Goal: Transaction & Acquisition: Purchase product/service

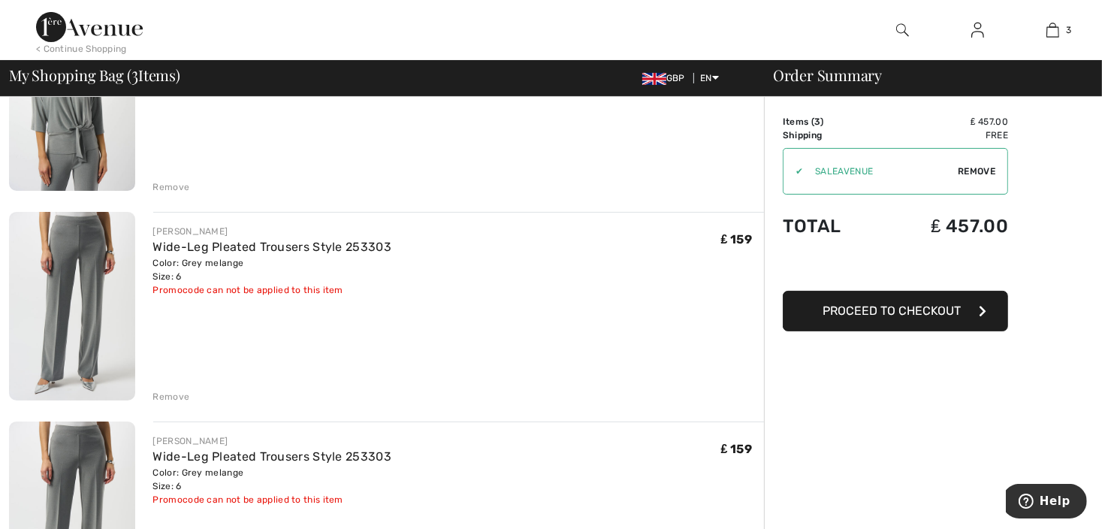
scroll to position [300, 0]
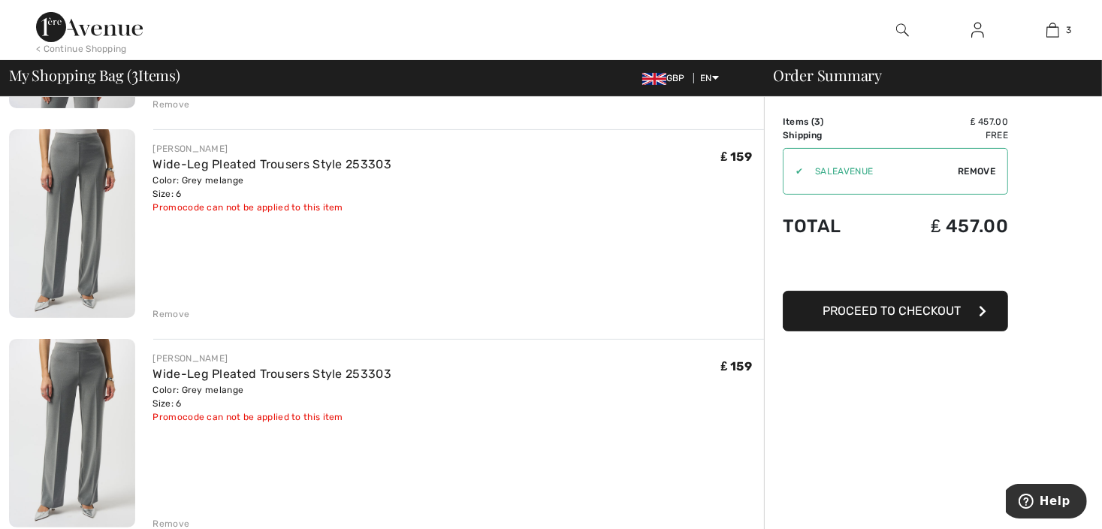
click at [973, 173] on span "Remove" at bounding box center [977, 171] width 38 height 14
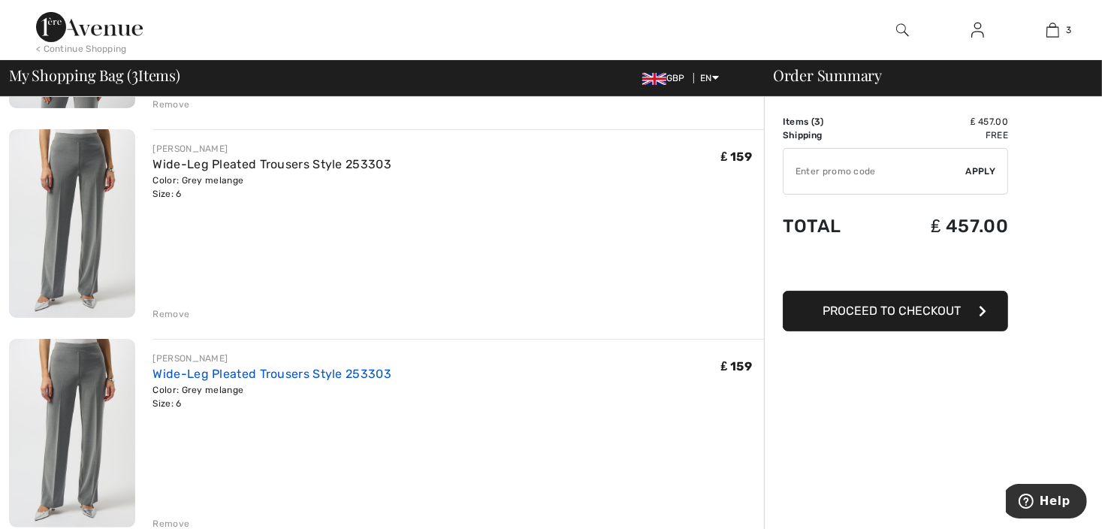
click at [315, 372] on link "Wide-Leg Pleated Trousers Style 253303" at bounding box center [272, 374] width 238 height 14
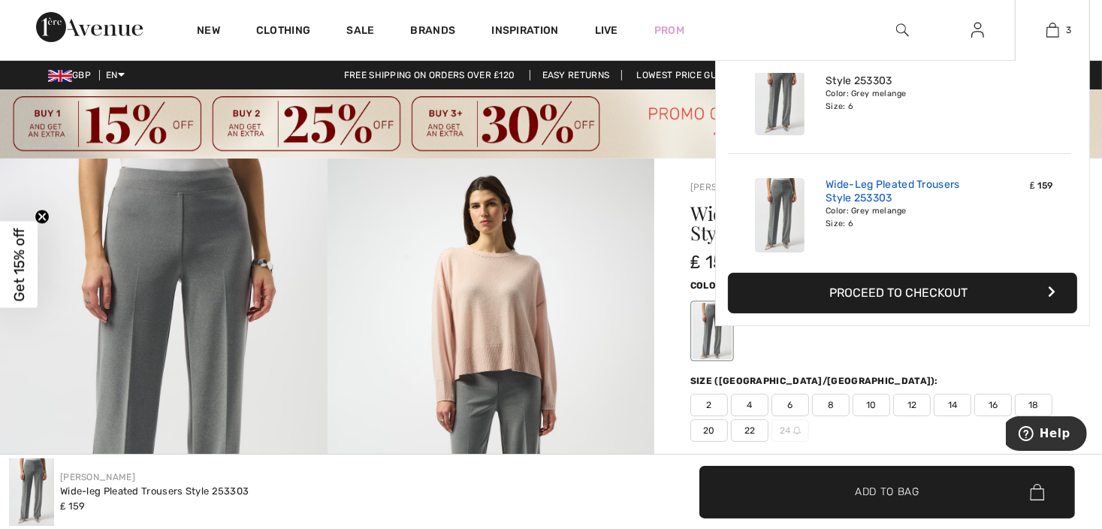
scroll to position [162, 0]
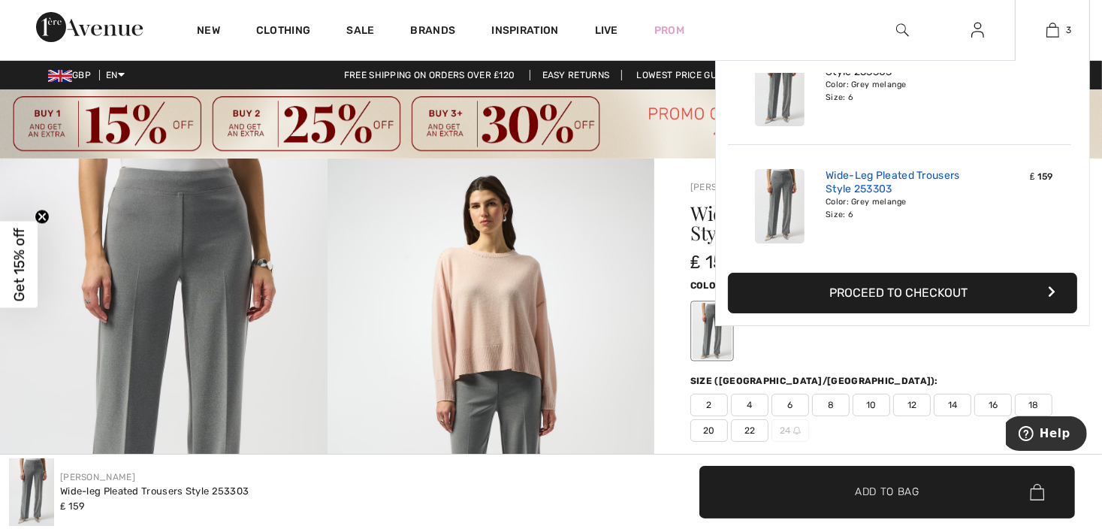
click at [859, 190] on link "Wide-Leg Pleated Trousers Style 253303" at bounding box center [899, 182] width 148 height 27
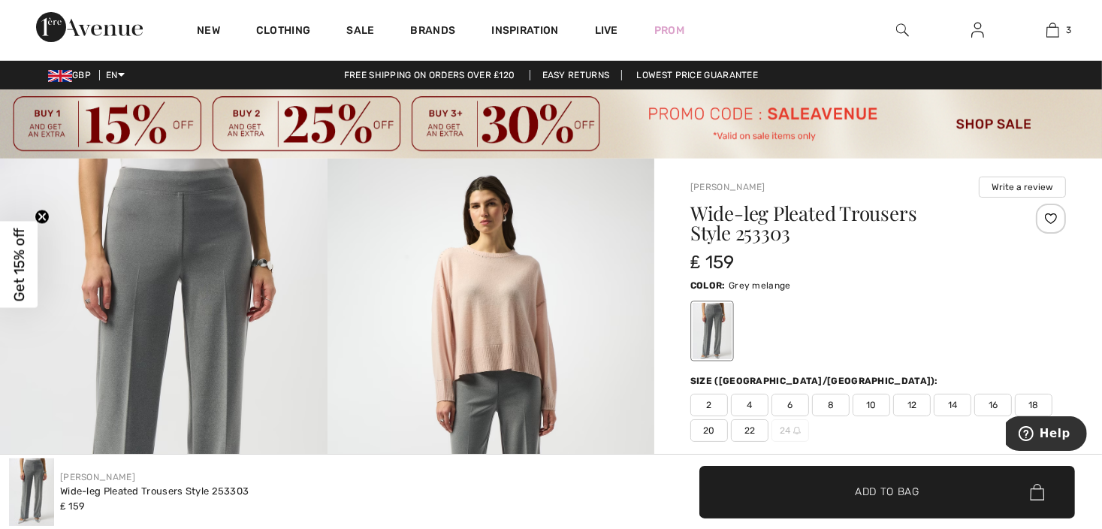
click at [18, 266] on span "Get 15% off" at bounding box center [19, 265] width 17 height 74
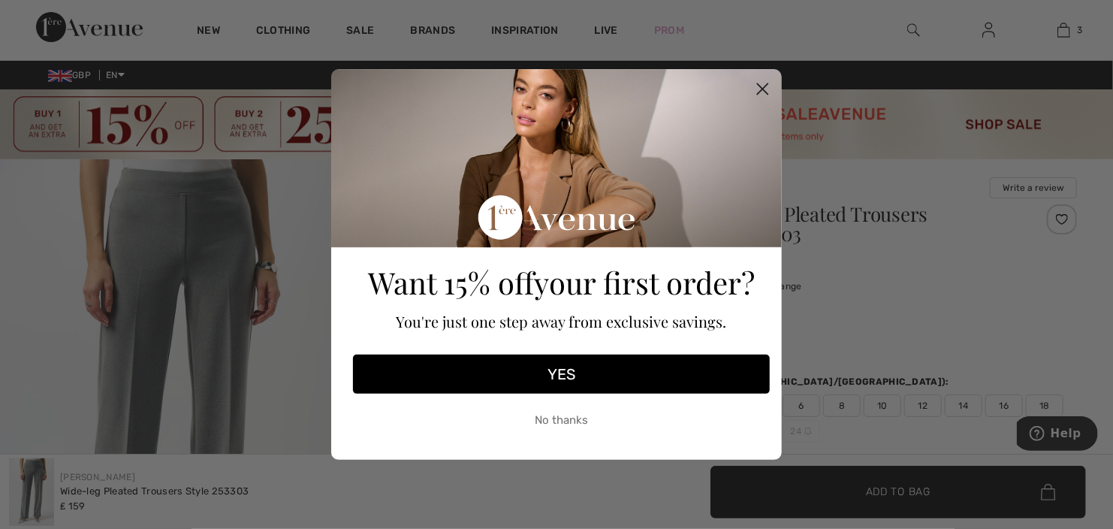
click at [567, 381] on button "YES" at bounding box center [561, 374] width 417 height 39
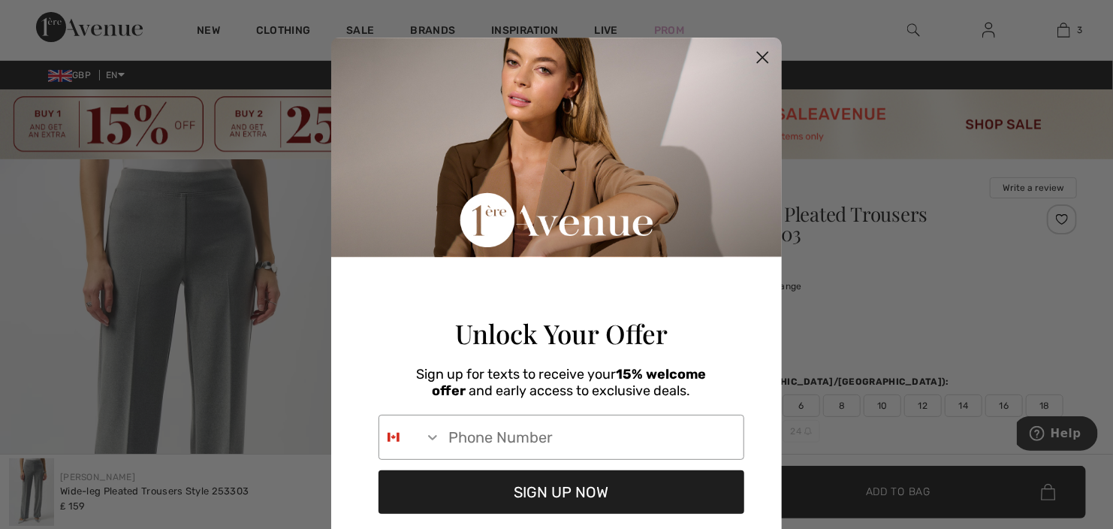
scroll to position [116, 0]
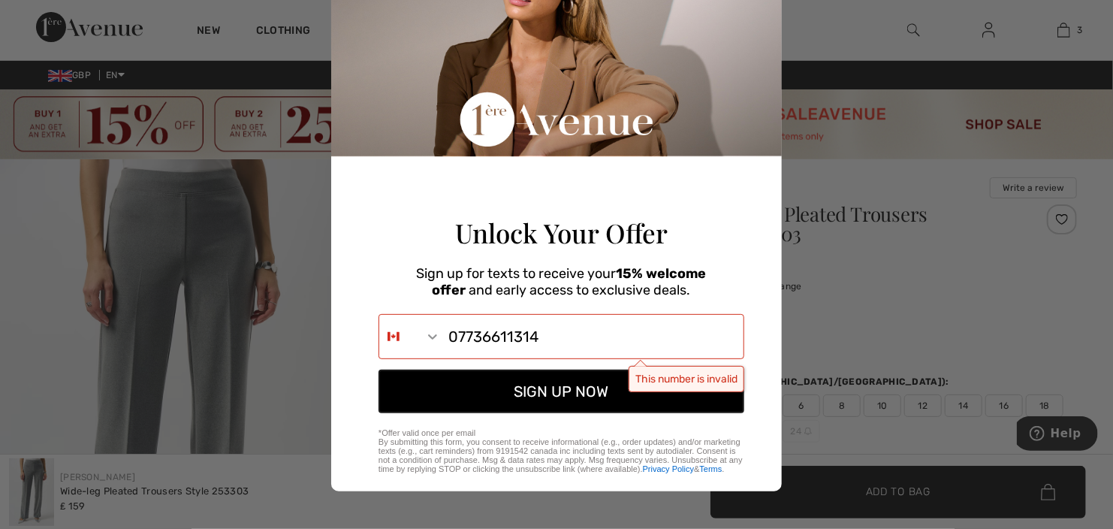
click at [499, 391] on button "SIGN UP NOW" at bounding box center [562, 392] width 366 height 44
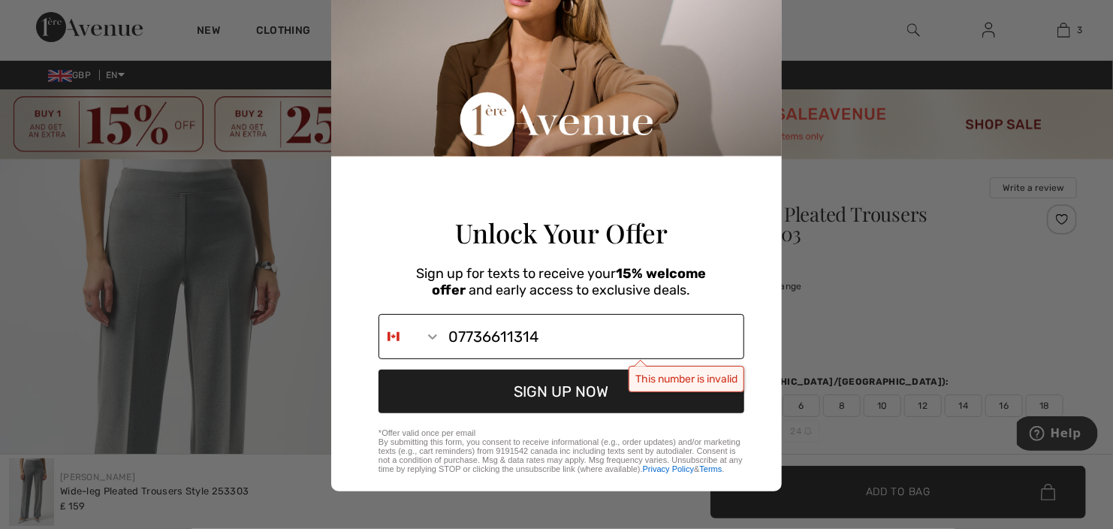
click at [448, 336] on input "07736611314" at bounding box center [592, 337] width 303 height 44
click at [556, 339] on input "447-736-6113" at bounding box center [592, 337] width 303 height 44
type input "4"
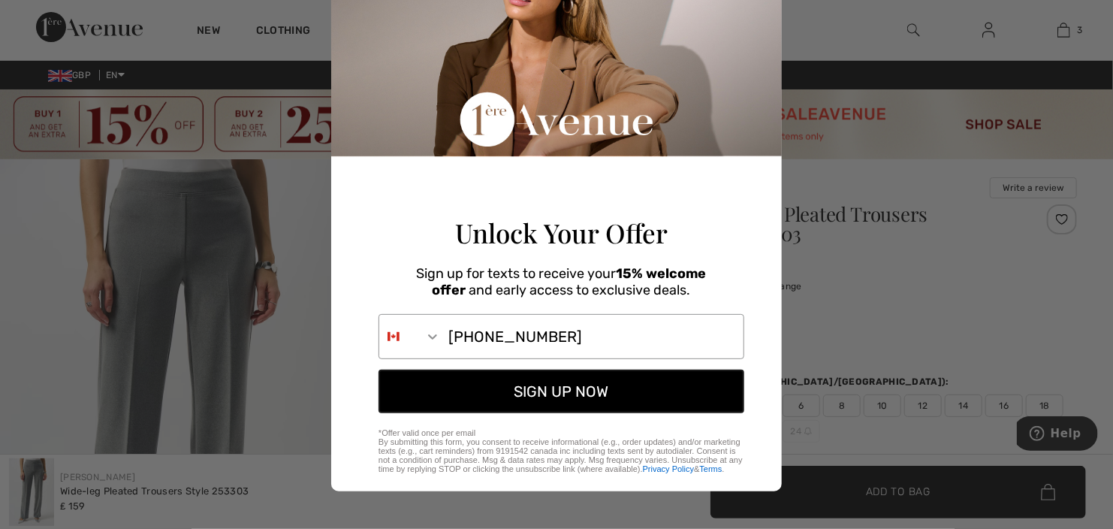
click at [508, 394] on button "SIGN UP NOW" at bounding box center [562, 392] width 366 height 44
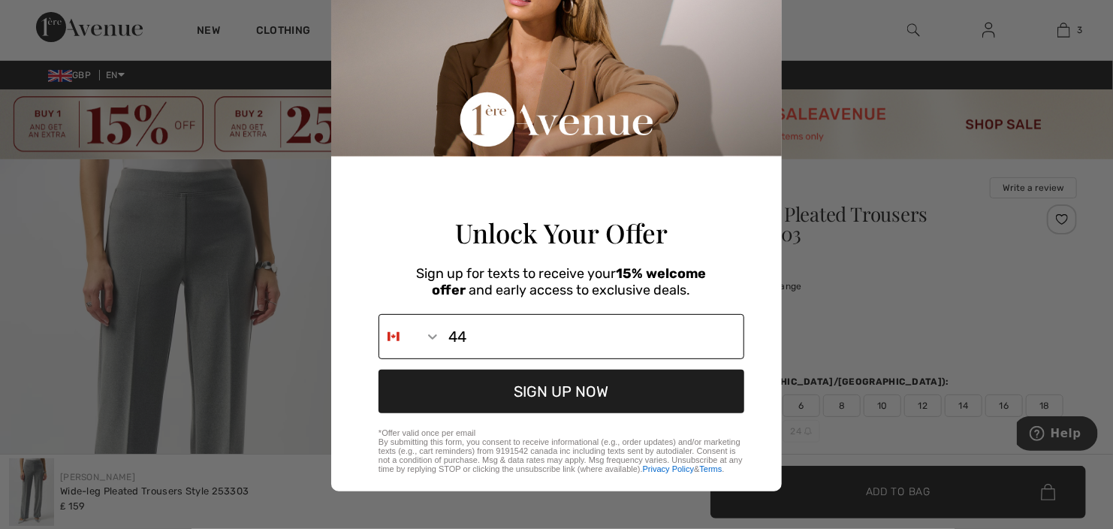
type input "4"
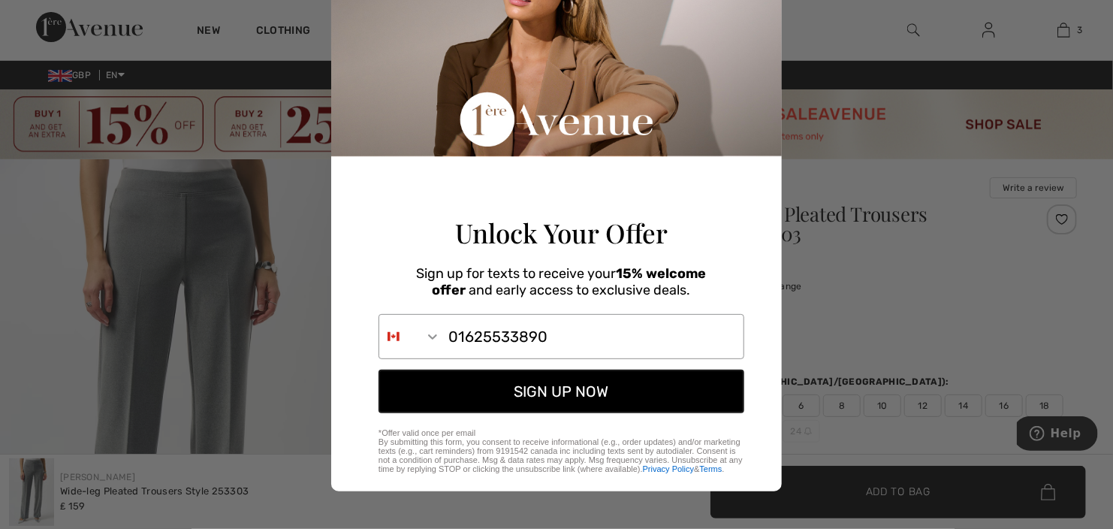
click at [587, 389] on button "SIGN UP NOW" at bounding box center [562, 392] width 366 height 44
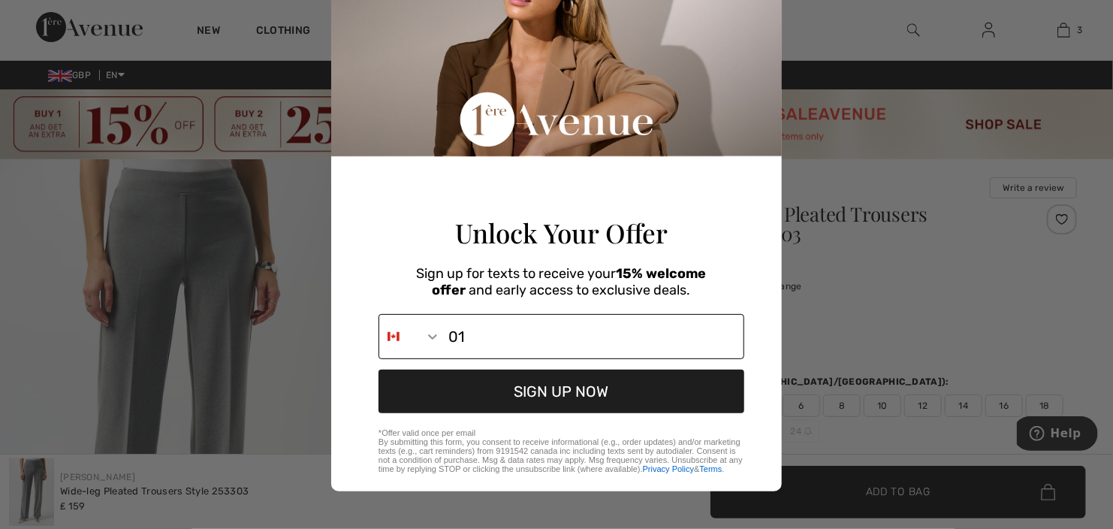
type input "0"
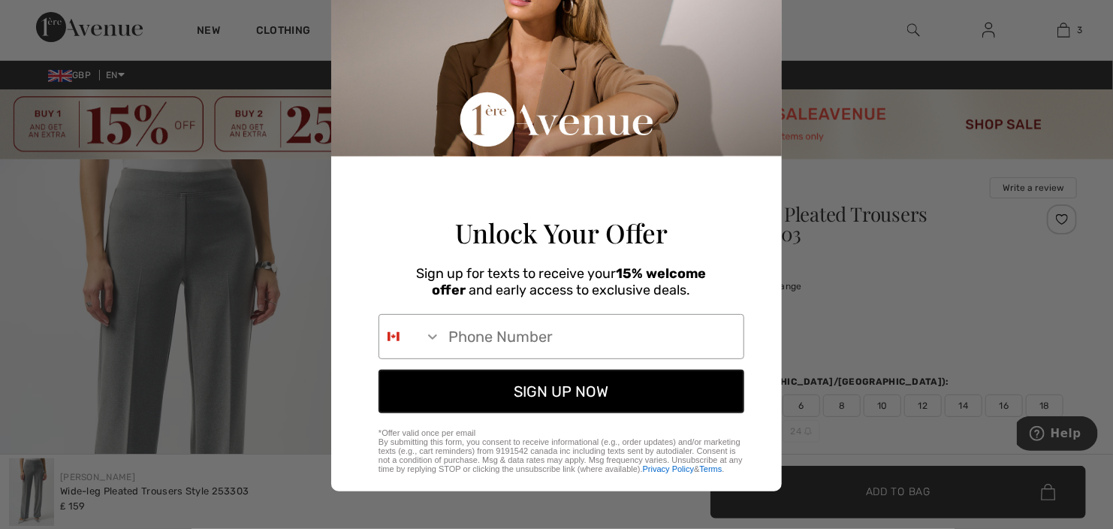
click at [581, 394] on button "SIGN UP NOW" at bounding box center [562, 392] width 366 height 44
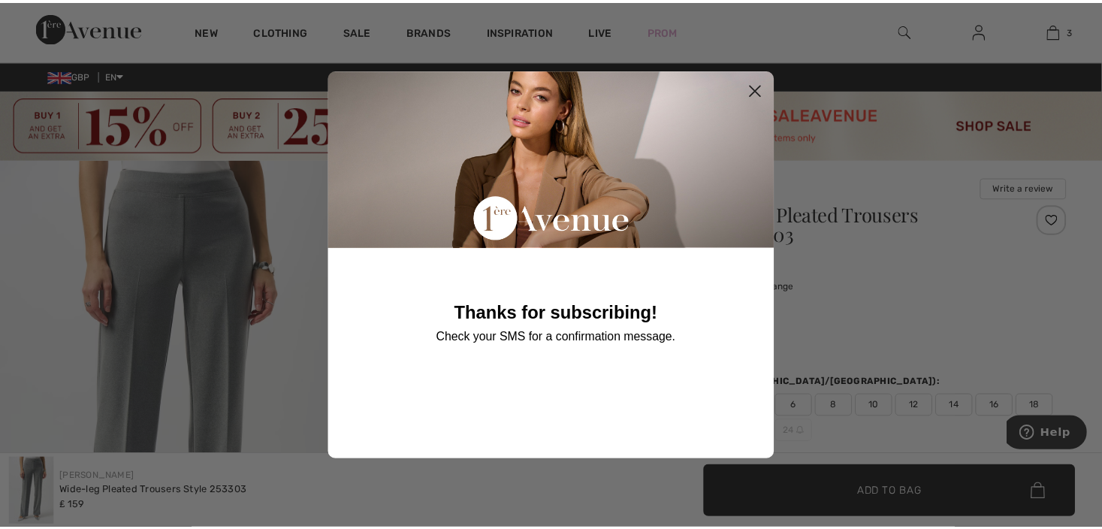
scroll to position [0, 0]
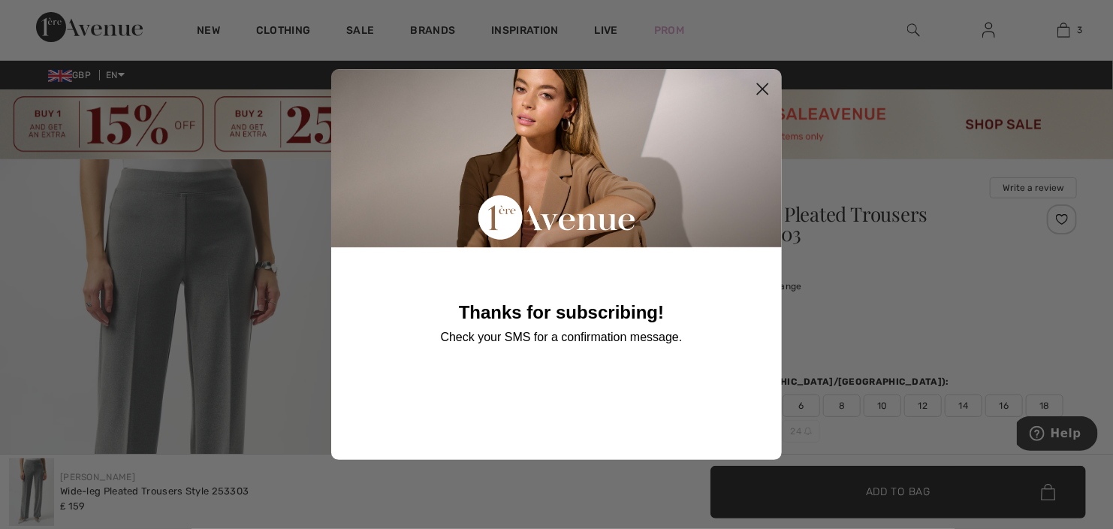
click at [760, 85] on circle "Close dialog" at bounding box center [762, 89] width 25 height 25
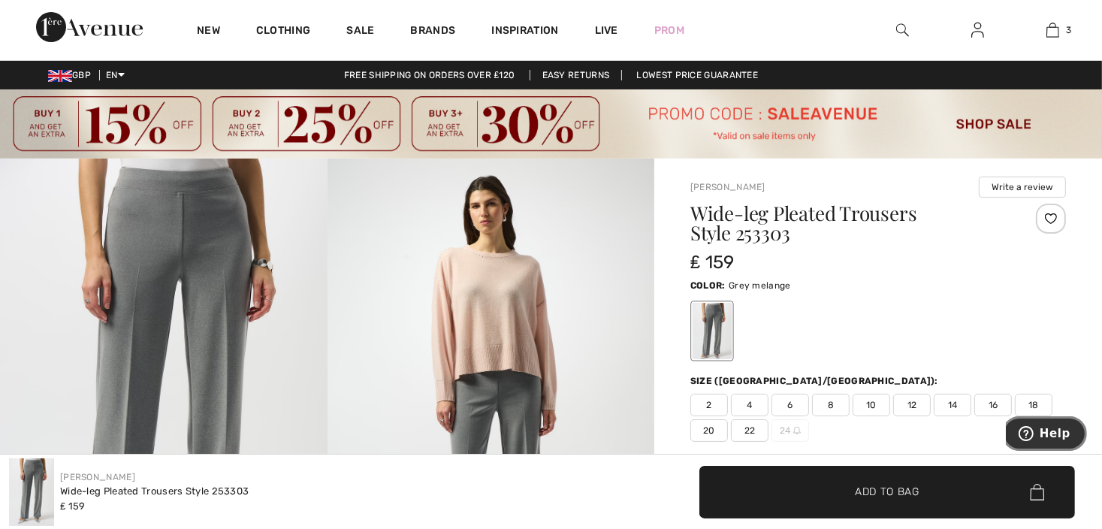
click at [1039, 433] on span "Help" at bounding box center [1028, 432] width 21 height 15
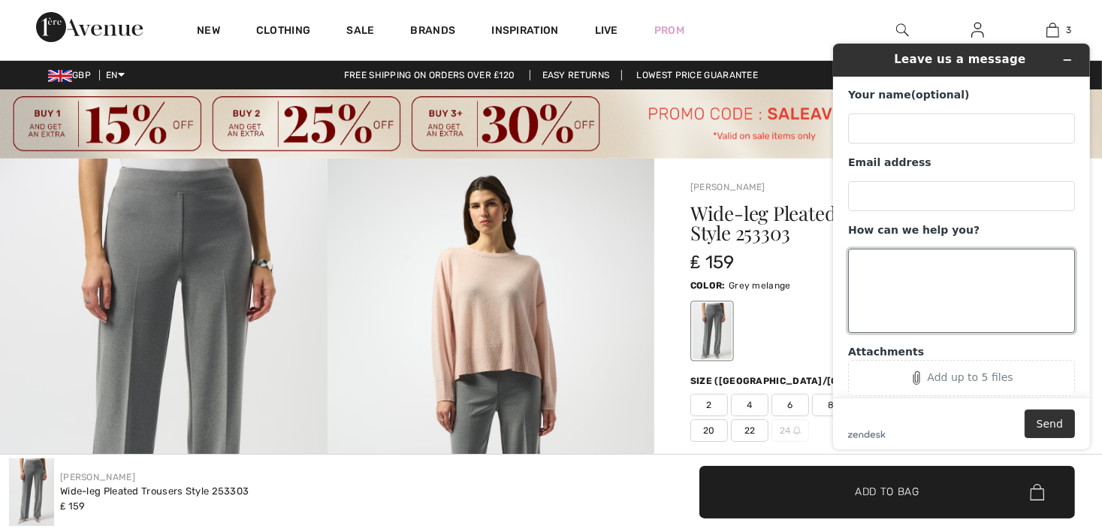
click at [879, 264] on textarea "How can we help you?" at bounding box center [960, 291] width 227 height 84
type textarea "i only need one pair of trhese trousers how do i remove one pair"
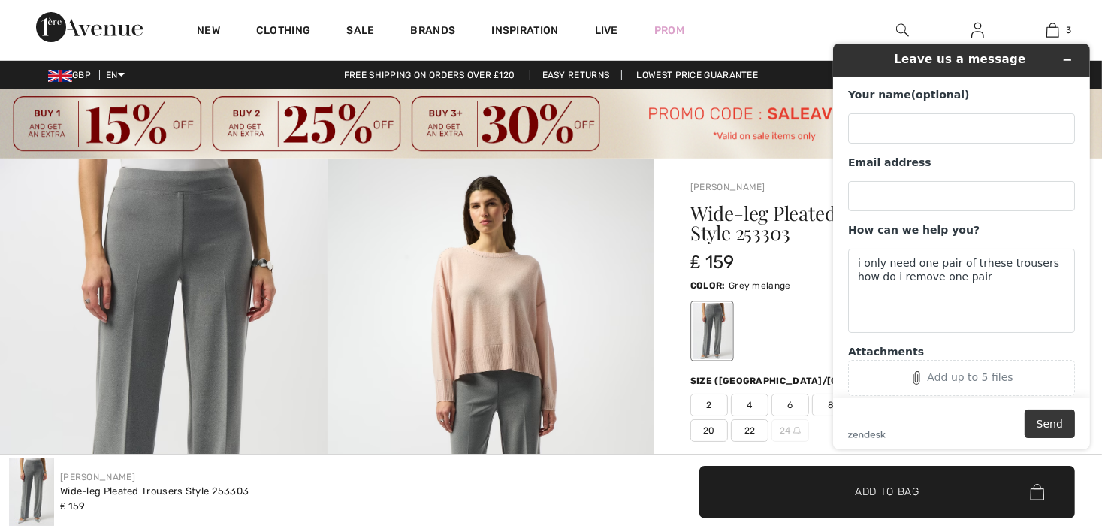
click at [1041, 418] on button "Send" at bounding box center [1049, 423] width 50 height 29
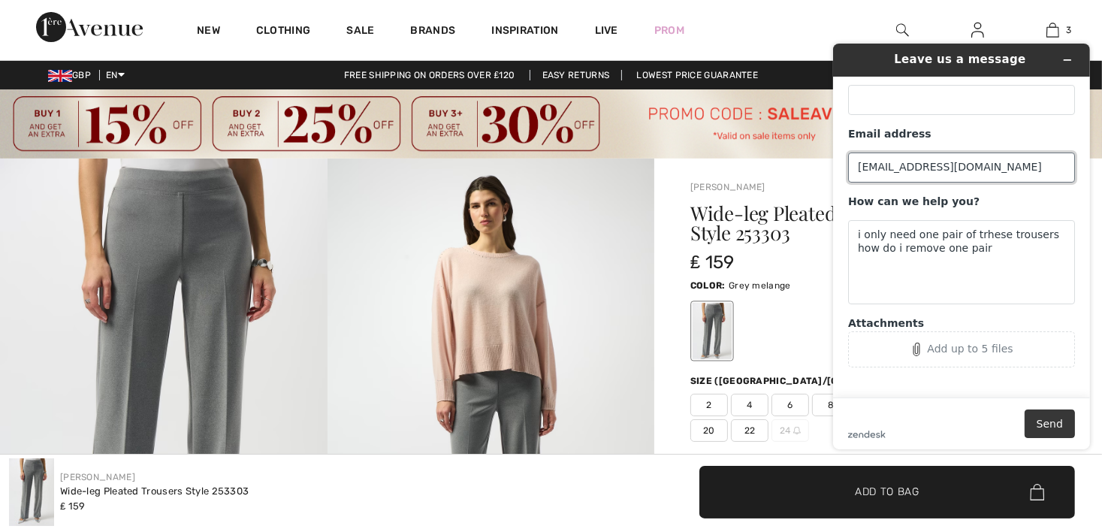
type input "evestretton@gmail.com"
click at [1052, 422] on button "Send" at bounding box center [1049, 423] width 50 height 29
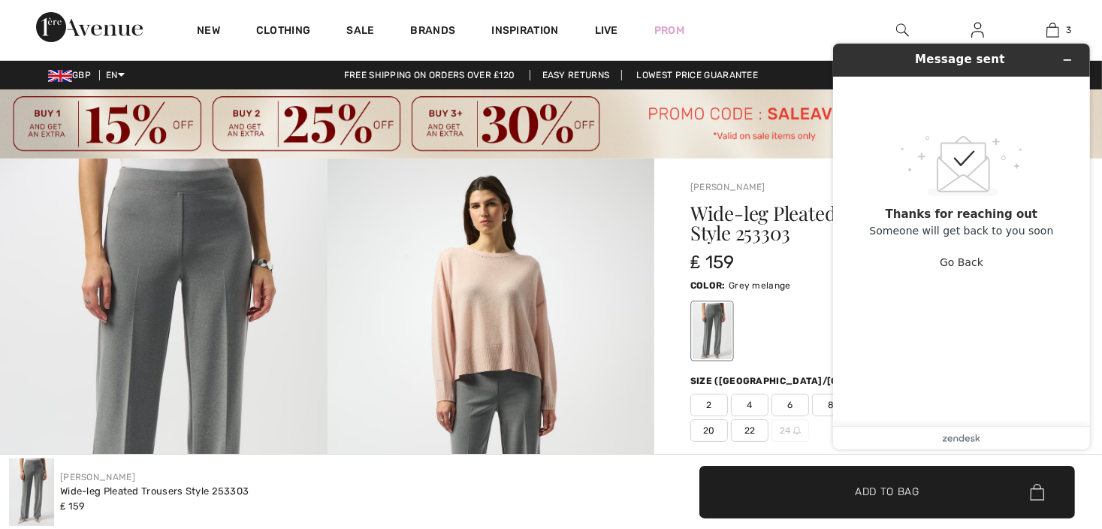
click at [520, 471] on div "Joseph Ribkoff Wide-leg Pleated Trousers Style 253303 ₤ 159" at bounding box center [275, 492] width 533 height 68
click at [1071, 59] on icon "Minimize widget" at bounding box center [1066, 60] width 11 height 11
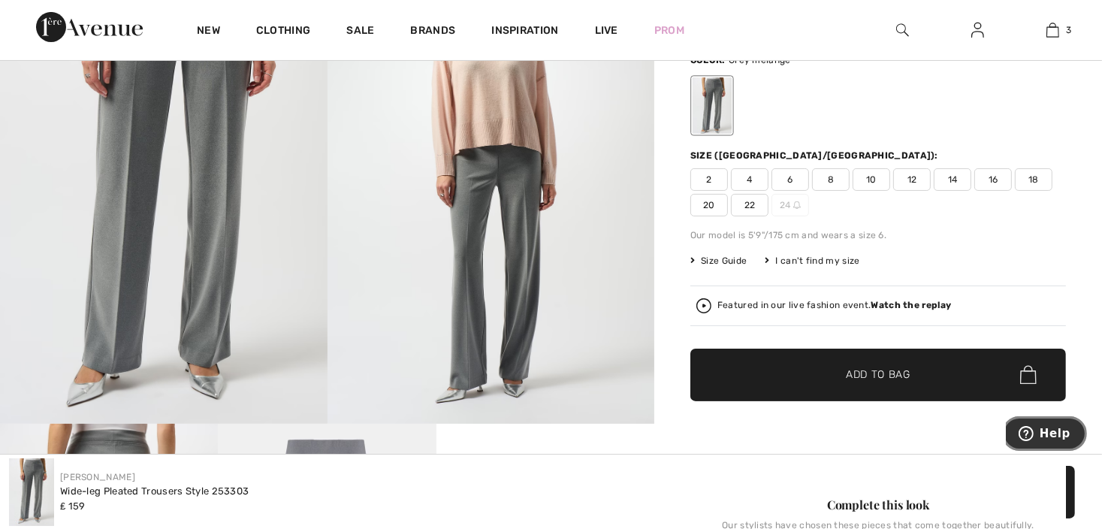
scroll to position [0, 0]
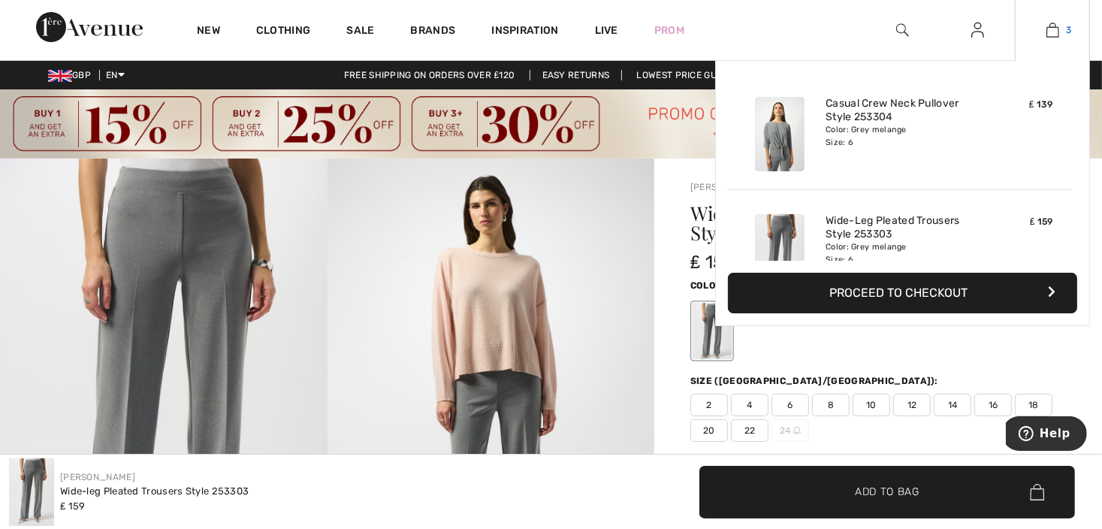
click at [1057, 34] on img at bounding box center [1052, 30] width 13 height 18
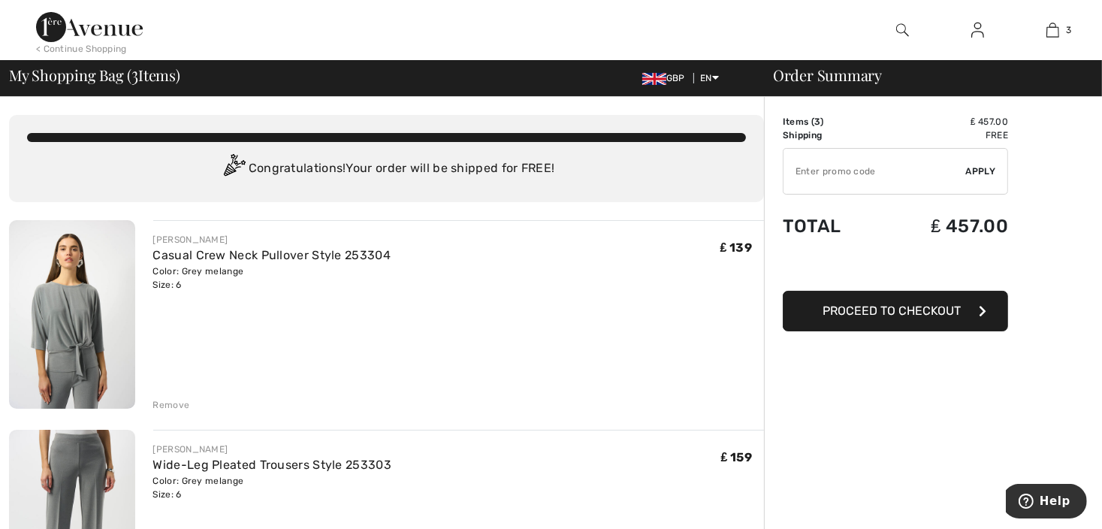
drag, startPoint x: 825, startPoint y: 309, endPoint x: 815, endPoint y: 314, distance: 11.8
click at [825, 310] on span "Proceed to Checkout" at bounding box center [891, 310] width 138 height 14
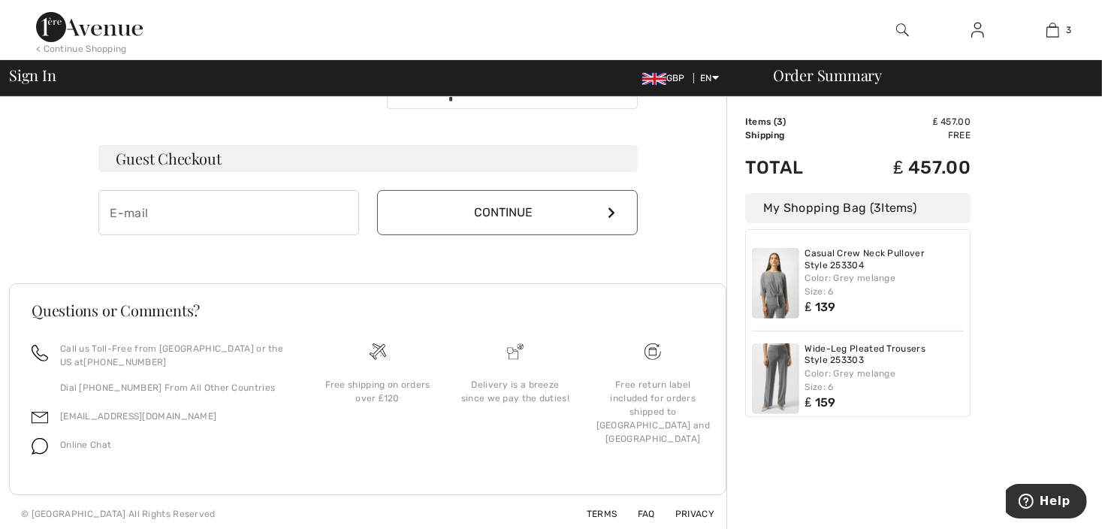
scroll to position [427, 0]
click at [545, 210] on button "Continue" at bounding box center [507, 210] width 261 height 45
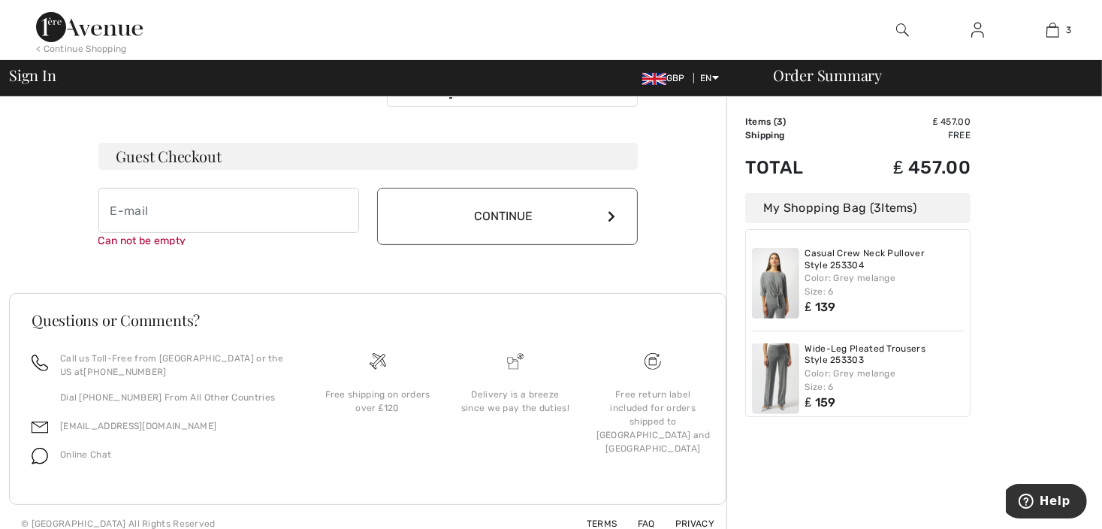
scroll to position [442, 0]
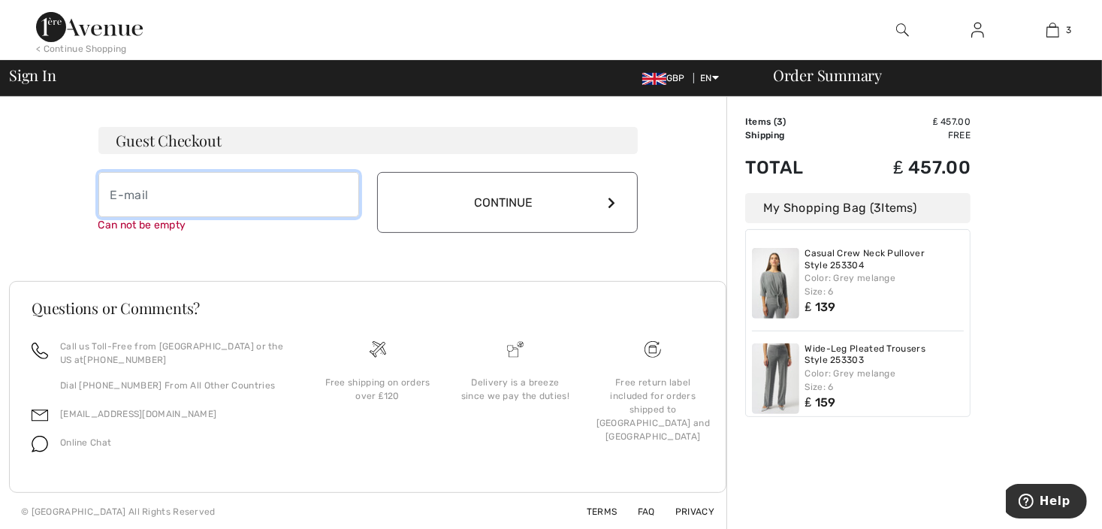
click at [149, 184] on input "email" at bounding box center [228, 194] width 261 height 45
type input "[EMAIL_ADDRESS][DOMAIN_NAME]"
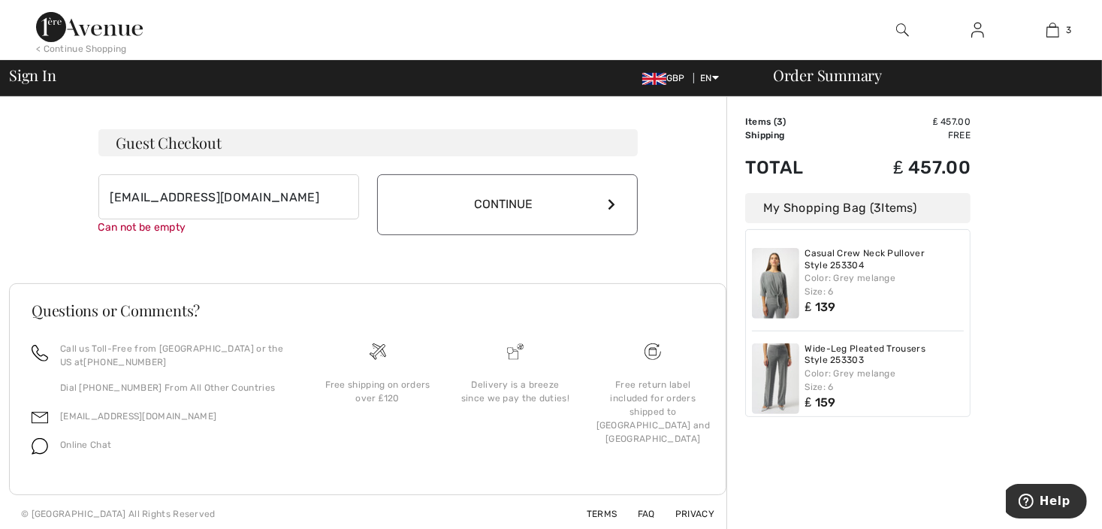
scroll to position [427, 0]
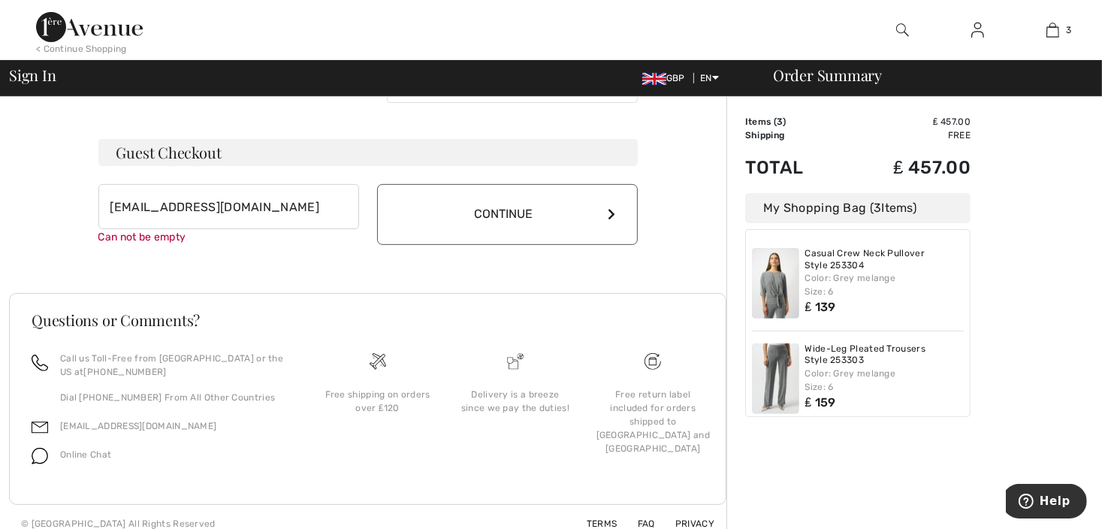
click at [499, 211] on button "Continue" at bounding box center [507, 214] width 261 height 61
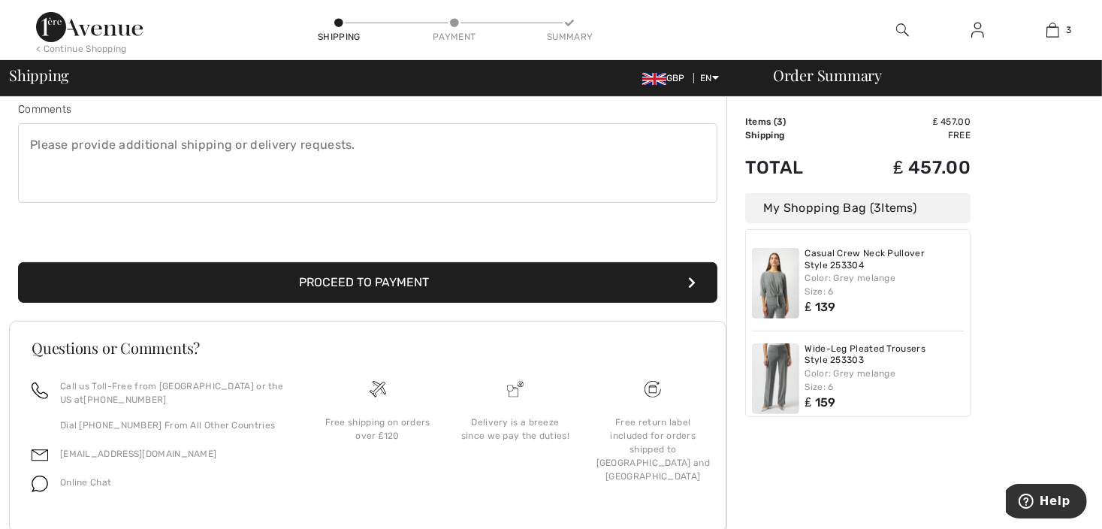
scroll to position [147, 0]
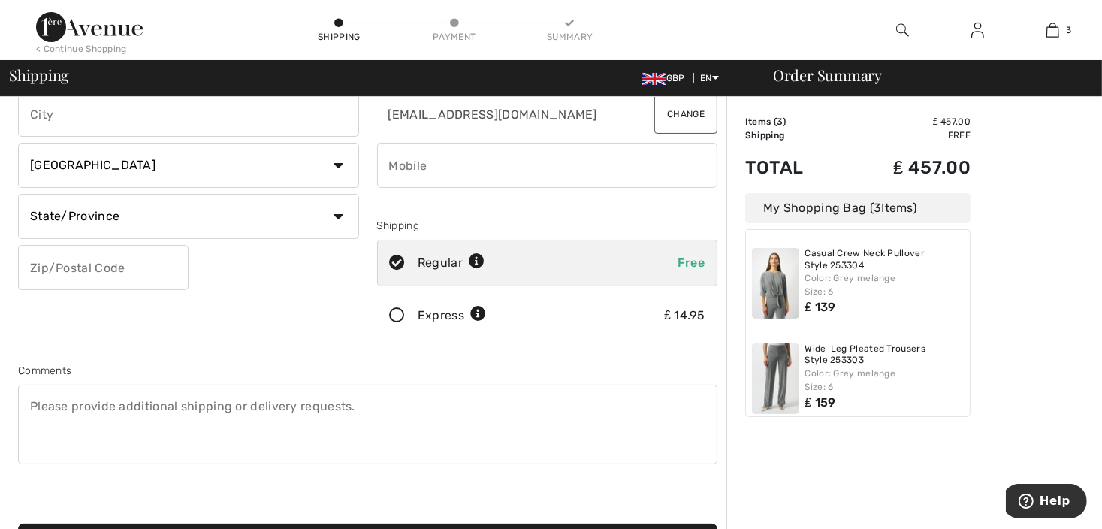
click at [811, 77] on div "Order Summary" at bounding box center [924, 75] width 338 height 15
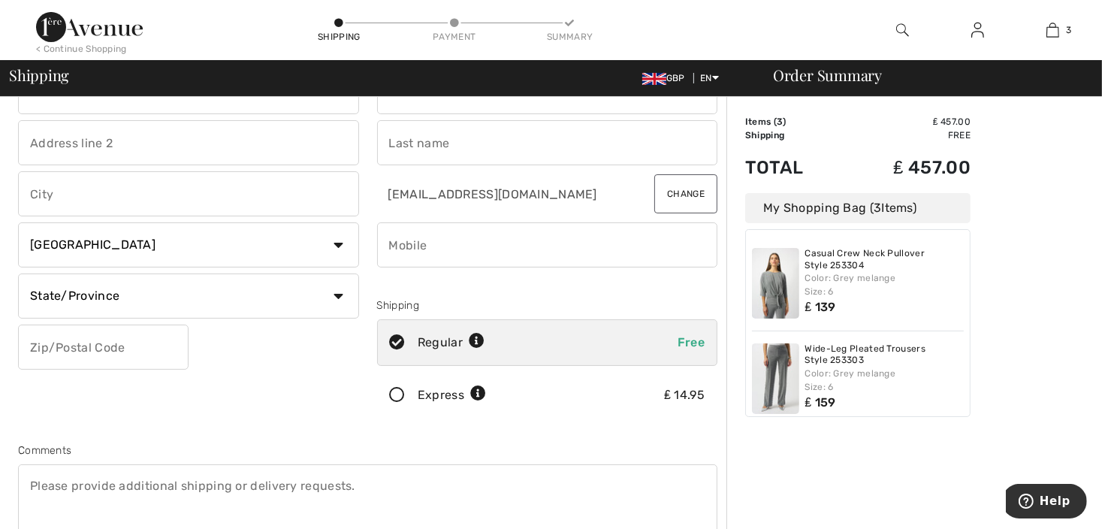
scroll to position [0, 0]
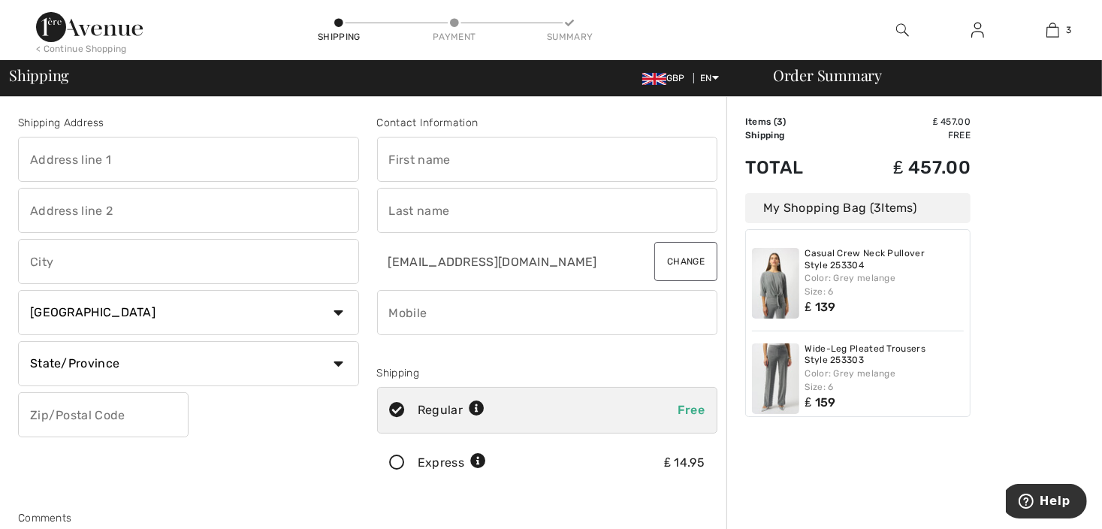
click at [859, 387] on div "Color: Grey melange Size: 6" at bounding box center [884, 380] width 159 height 27
drag, startPoint x: 798, startPoint y: 363, endPoint x: 787, endPoint y: 357, distance: 12.1
click at [791, 360] on div at bounding box center [778, 378] width 53 height 71
click at [822, 344] on link "Wide-Leg Pleated Trousers Style 253303" at bounding box center [884, 354] width 159 height 23
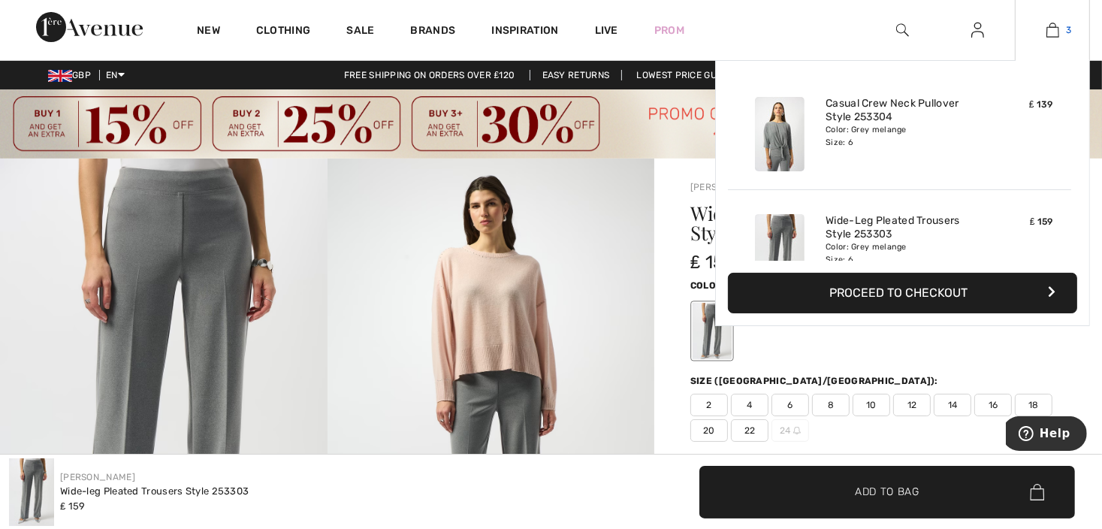
click at [1055, 32] on img at bounding box center [1052, 30] width 13 height 18
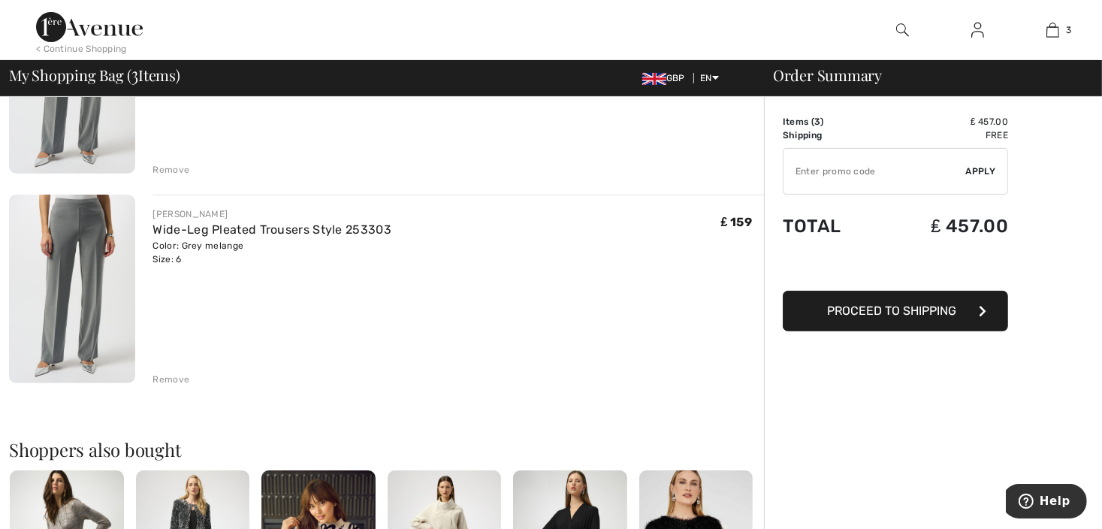
scroll to position [451, 0]
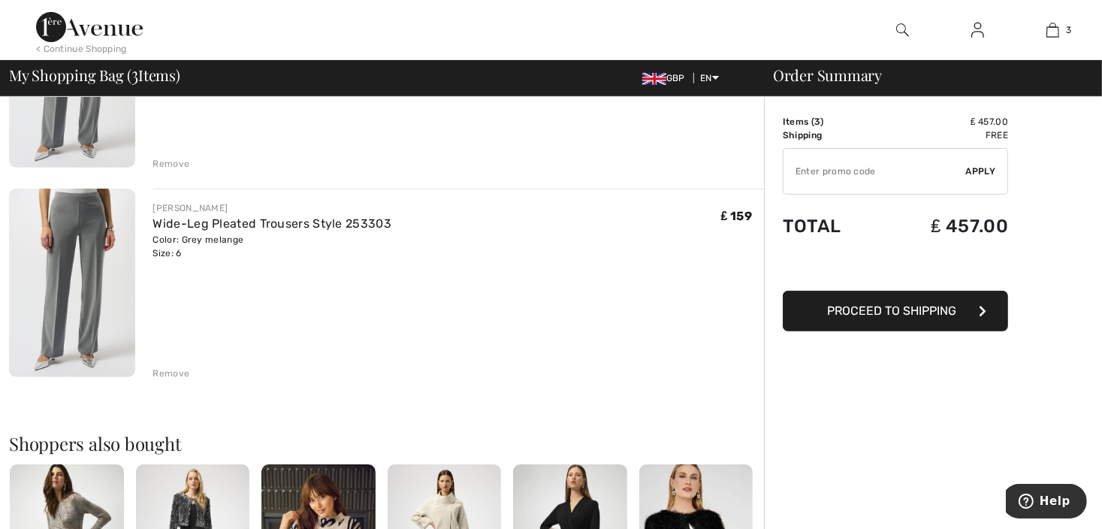
click at [176, 370] on div "Remove" at bounding box center [171, 374] width 37 height 14
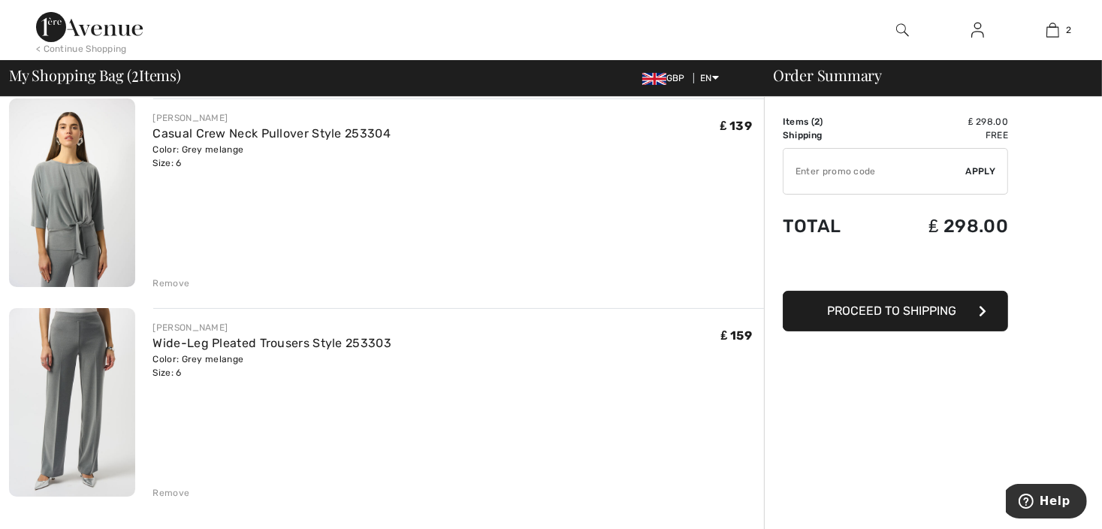
scroll to position [150, 0]
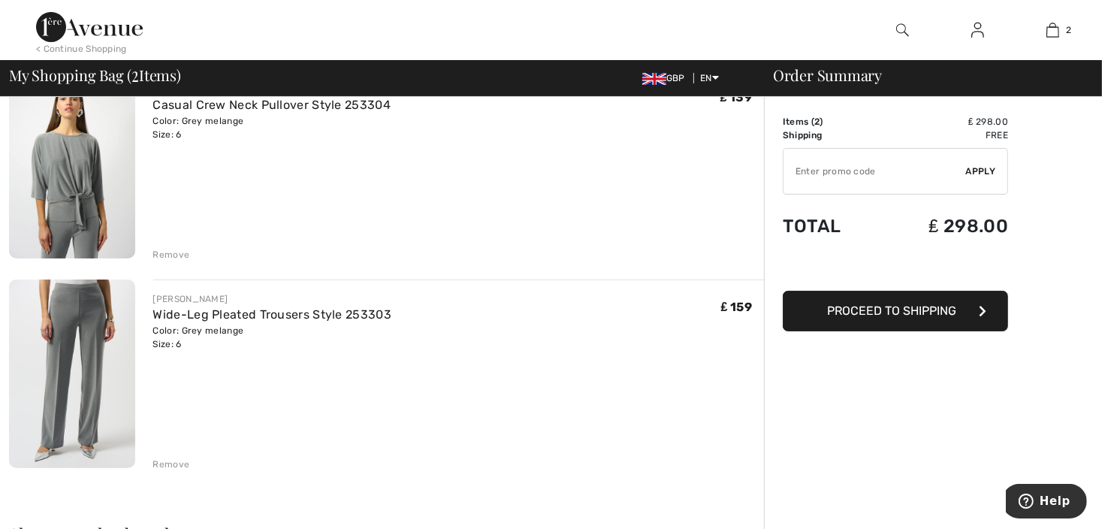
click at [867, 312] on span "Proceed to Shipping" at bounding box center [891, 310] width 129 height 14
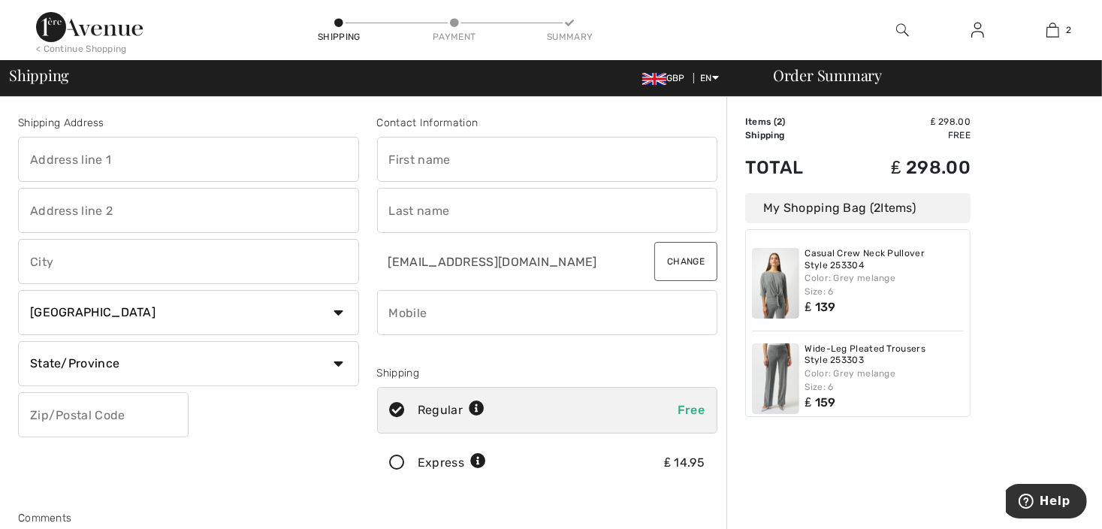
click at [439, 149] on input "text" at bounding box center [547, 159] width 341 height 45
type input "EVELINE"
click at [409, 207] on input "text" at bounding box center [547, 210] width 341 height 45
type input "STRETTON"
click at [421, 318] on input "phone" at bounding box center [547, 312] width 341 height 45
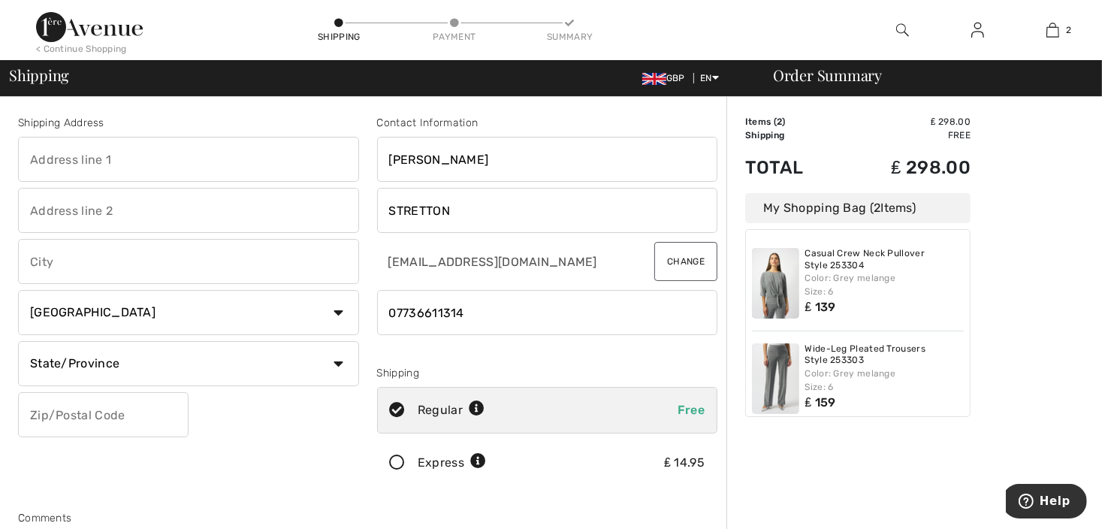
type input "07736611314"
click at [88, 153] on input "text" at bounding box center [188, 159] width 341 height 45
type input "16 HUNTERS MEWS"
click at [33, 207] on input "text" at bounding box center [188, 210] width 341 height 45
type input "WILMSLOW"
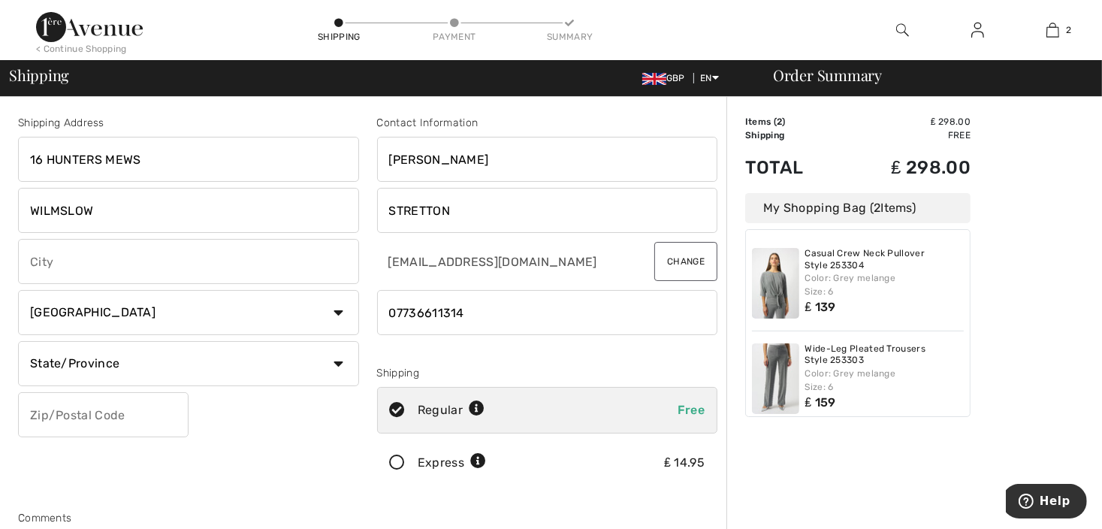
click at [36, 257] on input "text" at bounding box center [188, 261] width 341 height 45
type input "CHESHIRE"
click at [297, 315] on select "Country Canada United States Afghanistan Aland Islands Albania Algeria American…" at bounding box center [188, 312] width 341 height 45
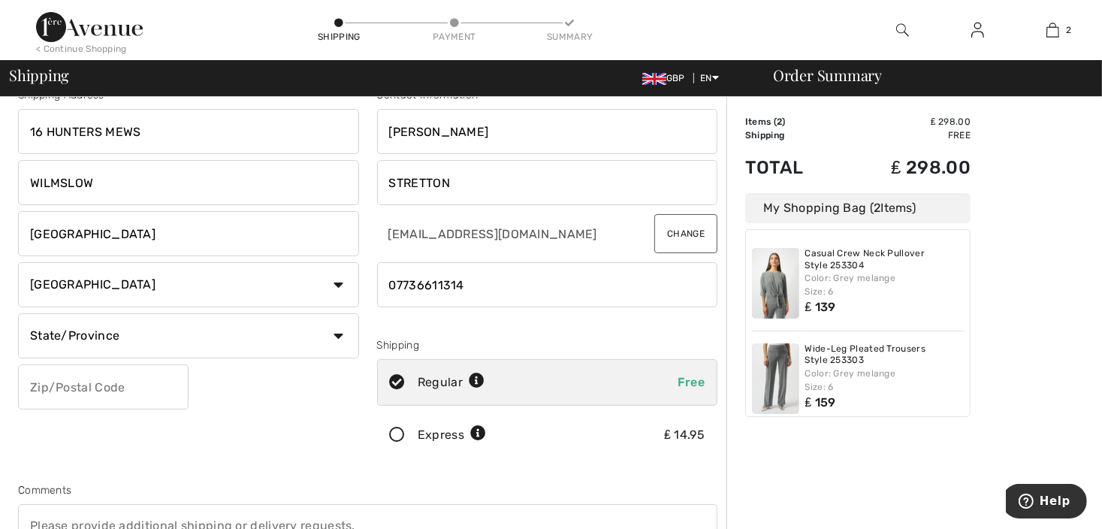
scroll to position [75, 0]
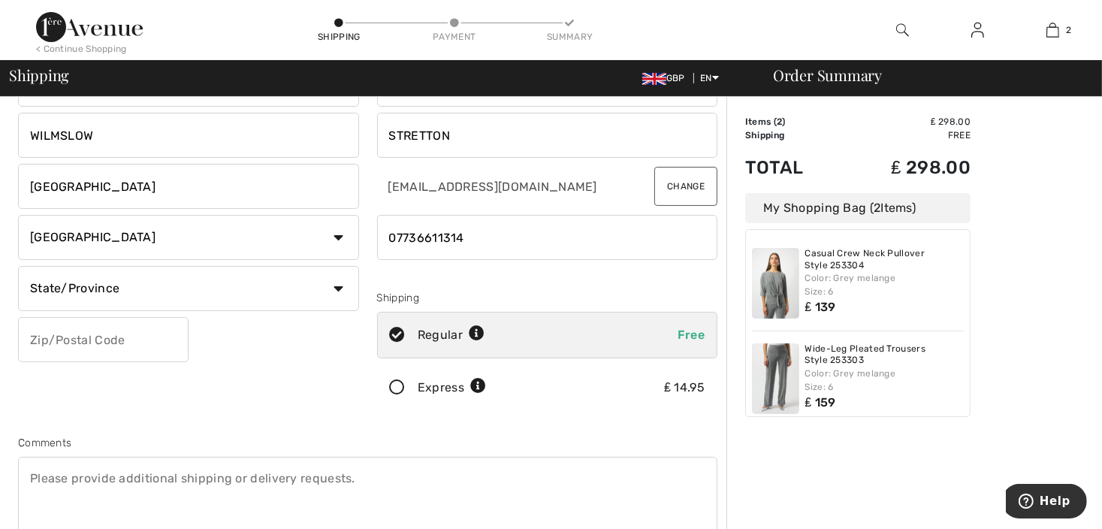
click at [47, 342] on input "text" at bounding box center [103, 339] width 170 height 45
type input "SK92AR"
click at [333, 228] on select "Country Canada United States Afghanistan Aland Islands Albania Algeria American…" at bounding box center [188, 237] width 341 height 45
select select "GB"
click at [18, 215] on select "Country Canada United States Afghanistan Aland Islands Albania Algeria American…" at bounding box center [188, 237] width 341 height 45
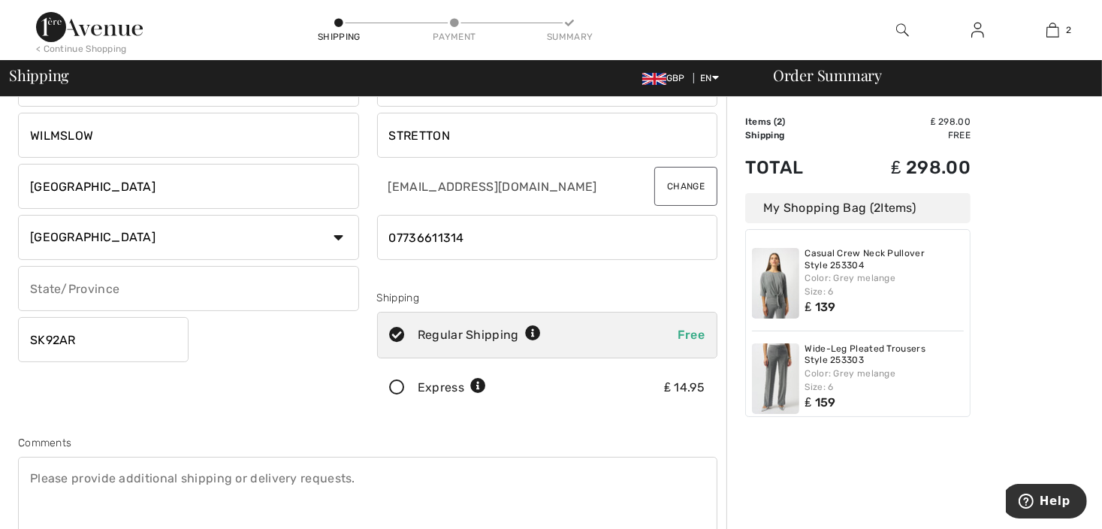
scroll to position [225, 0]
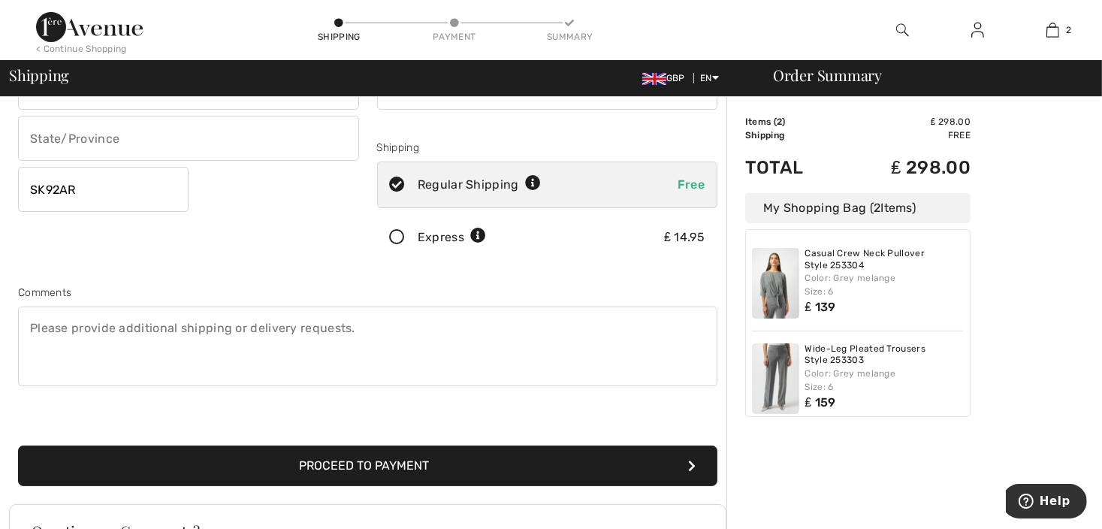
click at [342, 466] on button "Proceed to Payment" at bounding box center [367, 465] width 699 height 41
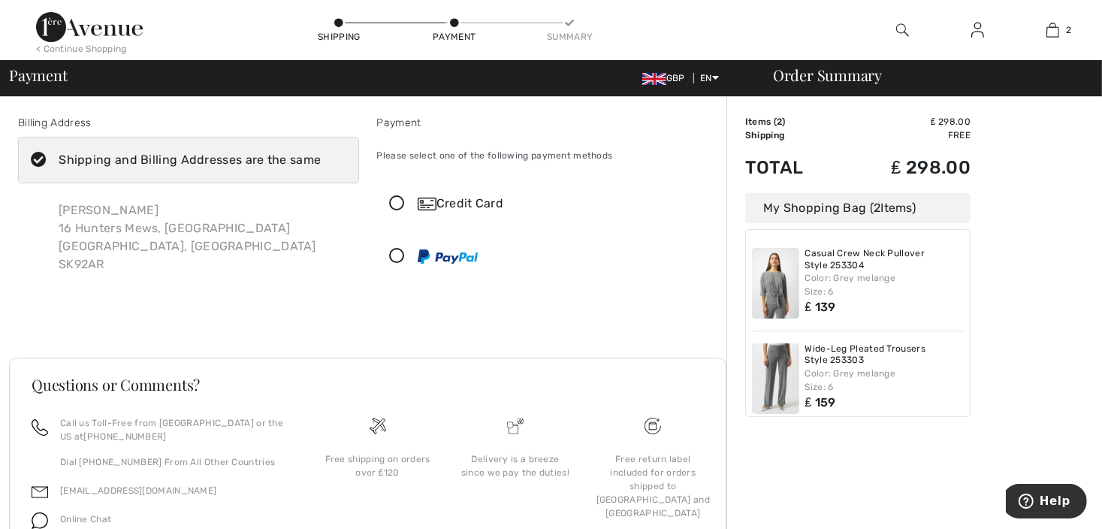
click at [430, 204] on img at bounding box center [427, 204] width 19 height 13
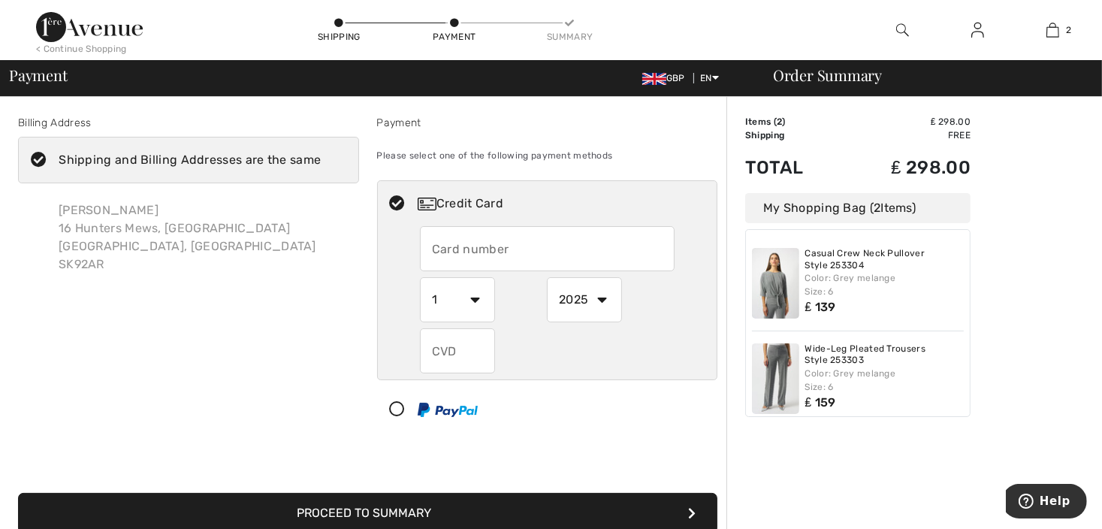
click at [441, 246] on input "text" at bounding box center [547, 248] width 255 height 45
type input "3"
type input "377390177163003"
click at [465, 299] on select "1 2 3 4 5 6 7 8 9 10 11 12" at bounding box center [457, 299] width 75 height 45
click at [646, 326] on div "377390177163003 1 2 3 4 5 6 7 8 9 10 11 12 2025 2026 2027 2028 2029 2030 2031 2…" at bounding box center [547, 299] width 255 height 147
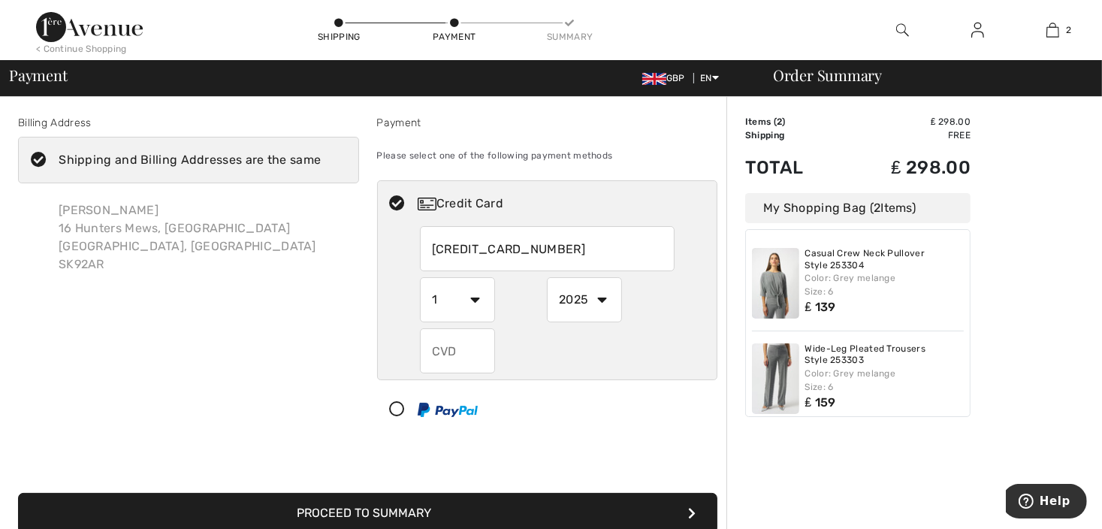
click at [444, 349] on input "text" at bounding box center [457, 350] width 75 height 45
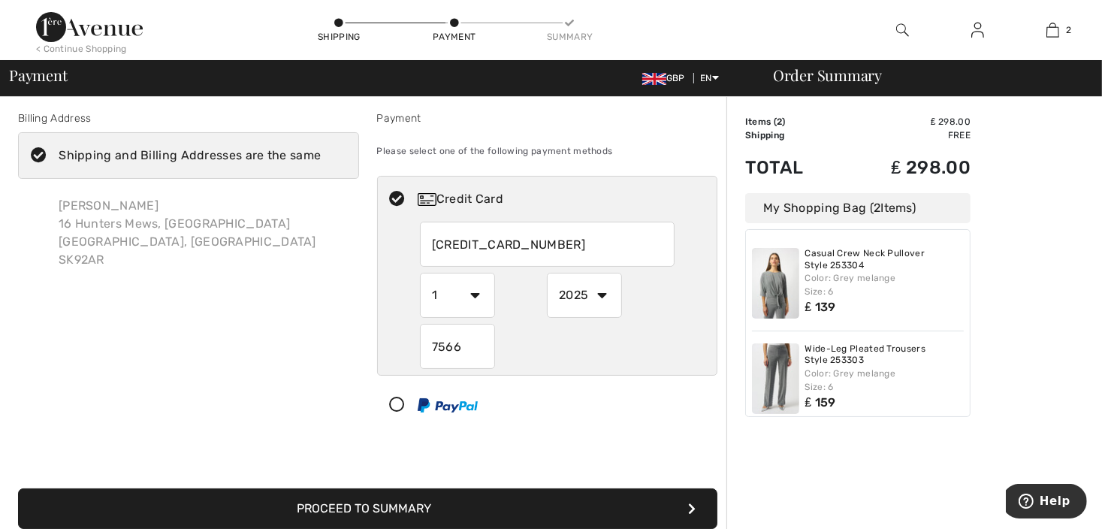
scroll to position [150, 0]
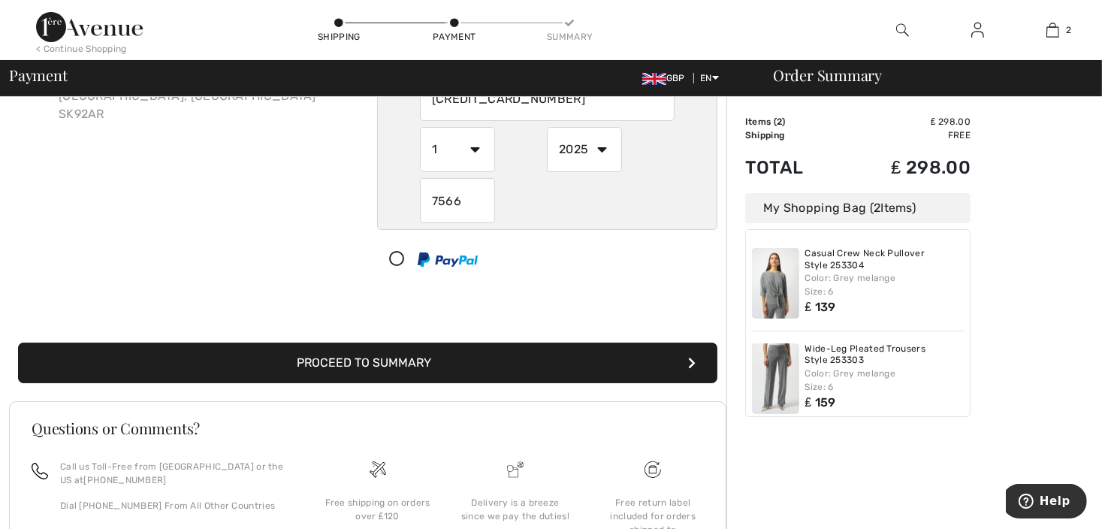
type input "7566"
click at [429, 361] on button "Proceed to Summary" at bounding box center [367, 362] width 699 height 41
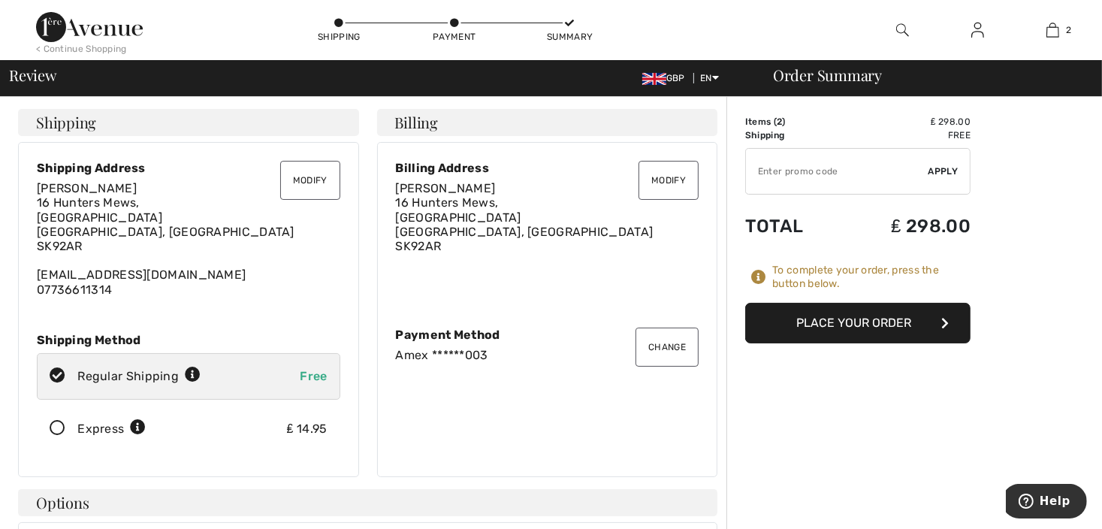
click at [822, 318] on button "Place Your Order" at bounding box center [857, 323] width 225 height 41
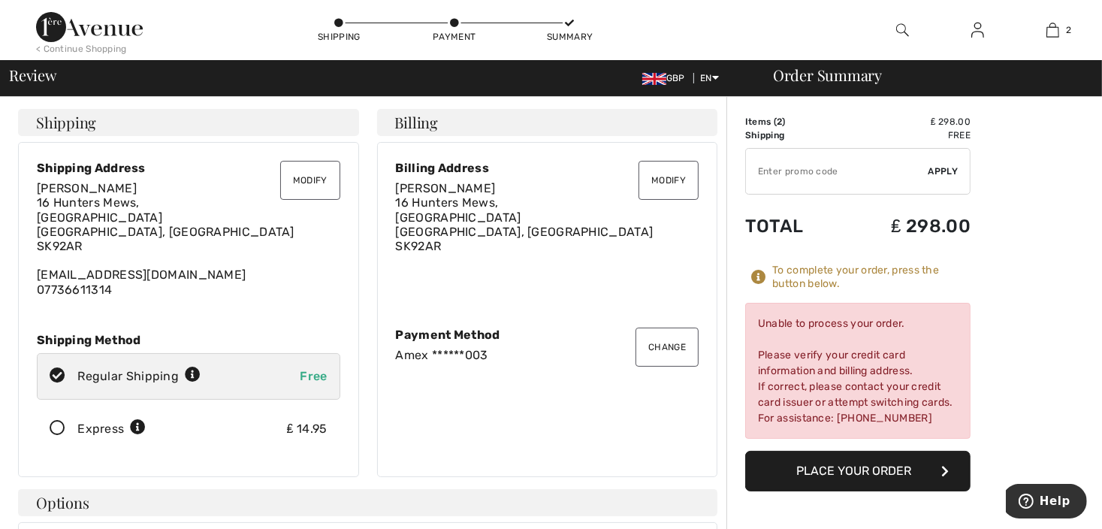
click at [432, 334] on div "Change Payment Method Amex ******003" at bounding box center [547, 344] width 303 height 35
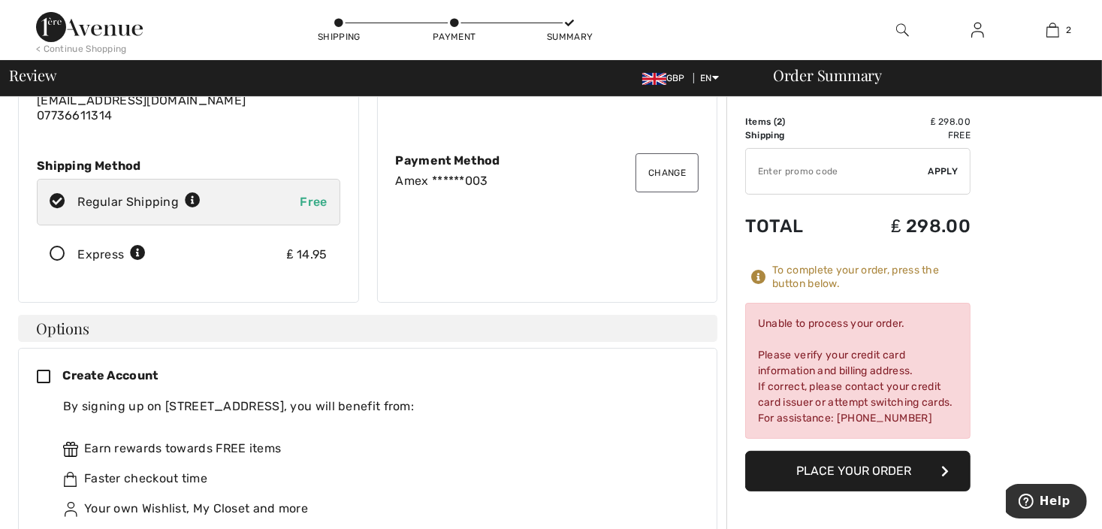
scroll to position [150, 0]
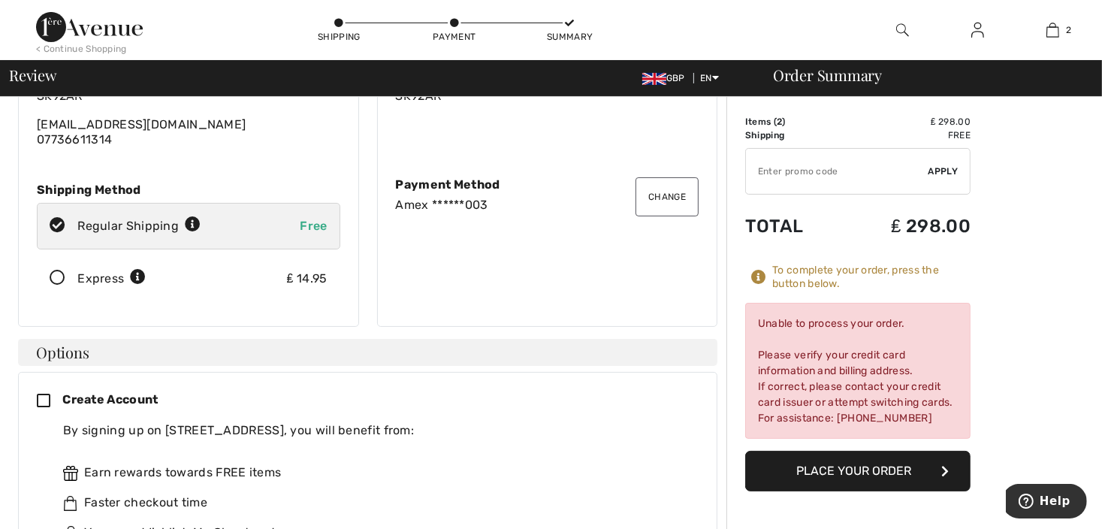
click at [418, 177] on div "Payment Method" at bounding box center [547, 184] width 303 height 14
click at [460, 180] on div "Payment Method" at bounding box center [547, 184] width 303 height 14
click at [484, 202] on div "Amex ******003" at bounding box center [547, 205] width 303 height 14
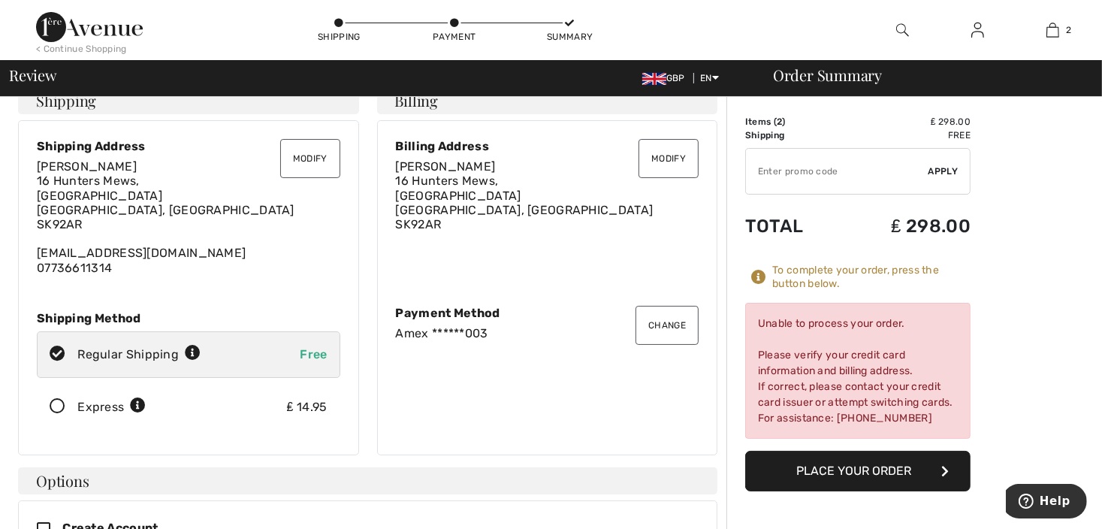
scroll to position [0, 0]
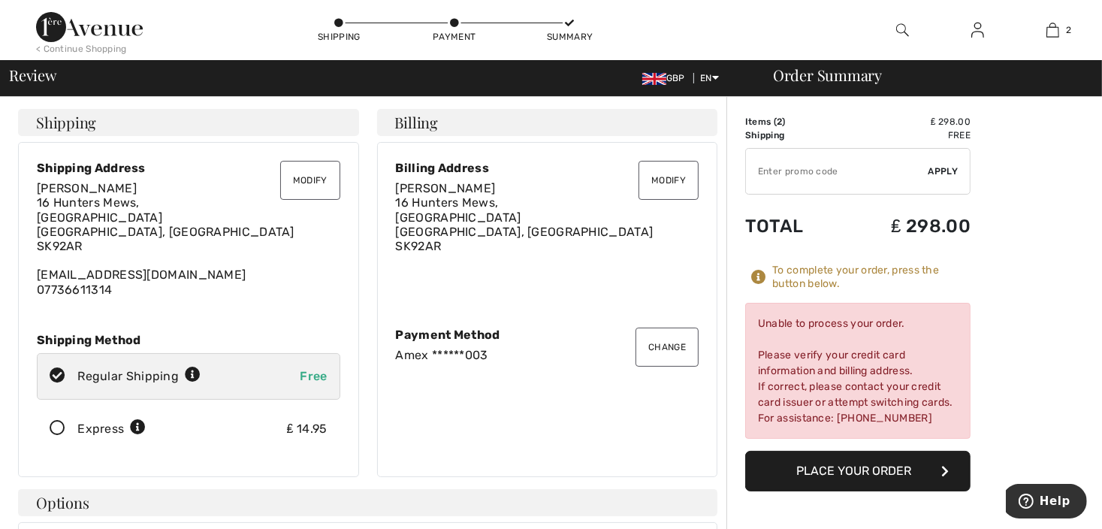
click at [662, 338] on button "Change" at bounding box center [666, 346] width 63 height 39
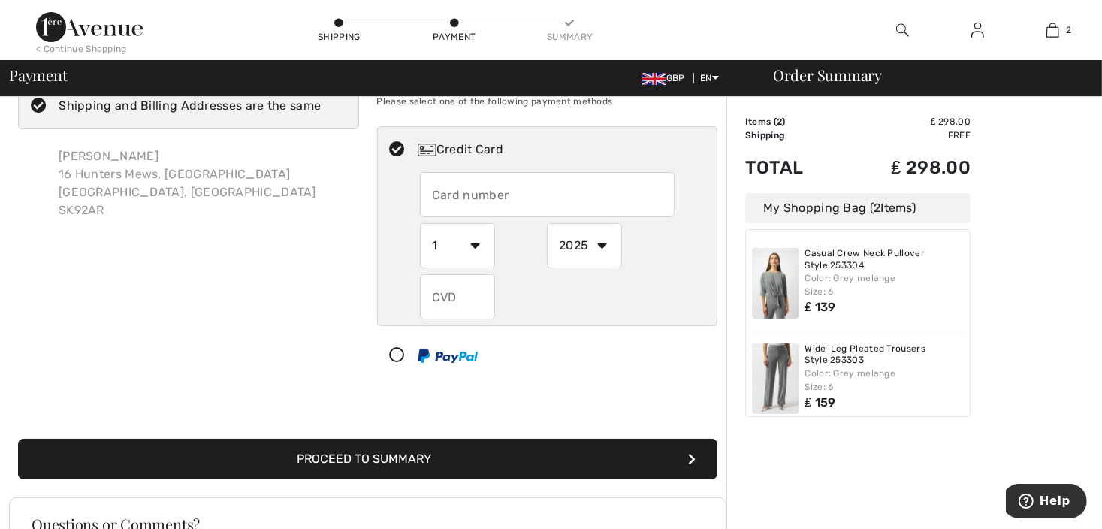
click at [494, 194] on input "text" at bounding box center [547, 194] width 255 height 45
radio input "true"
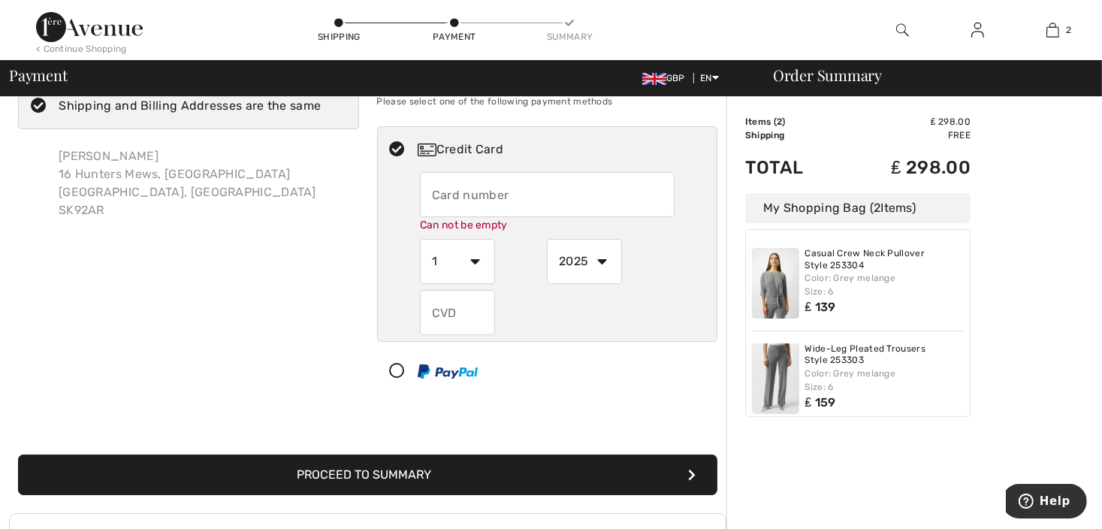
type input "[CREDIT_CARD_NUMBER]"
select select "12"
select select "2027"
type input "199"
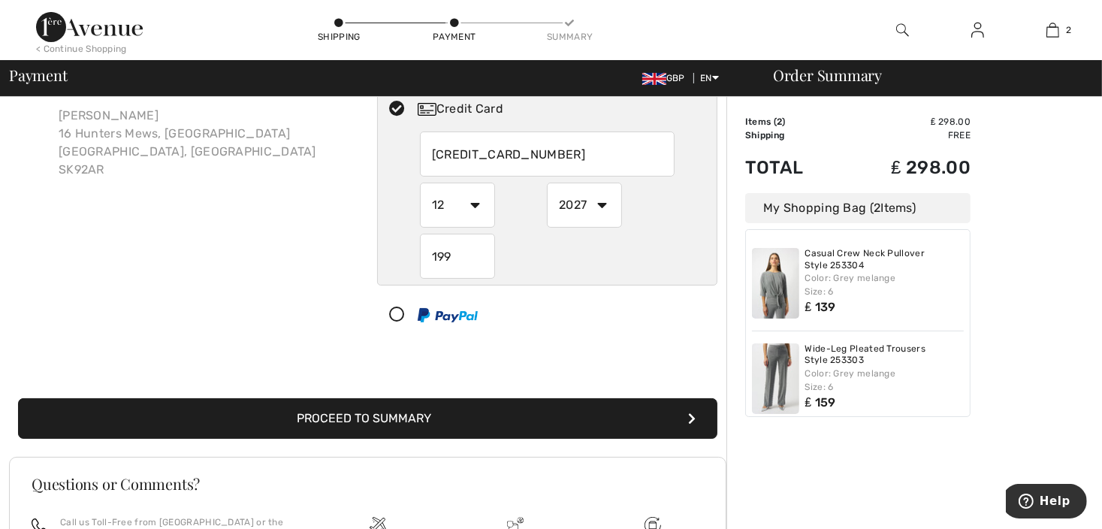
scroll to position [129, 0]
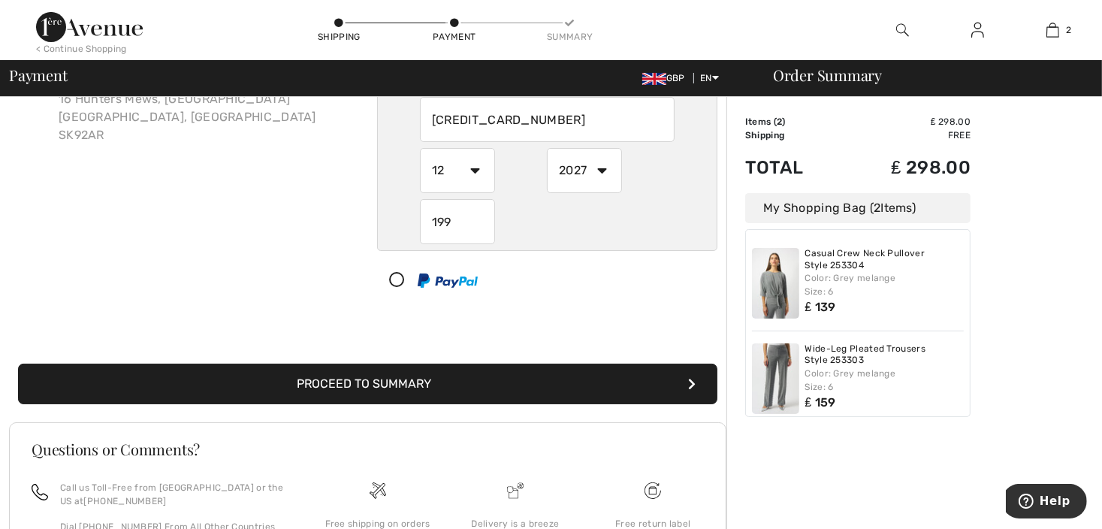
click at [689, 382] on icon "submit" at bounding box center [692, 384] width 8 height 12
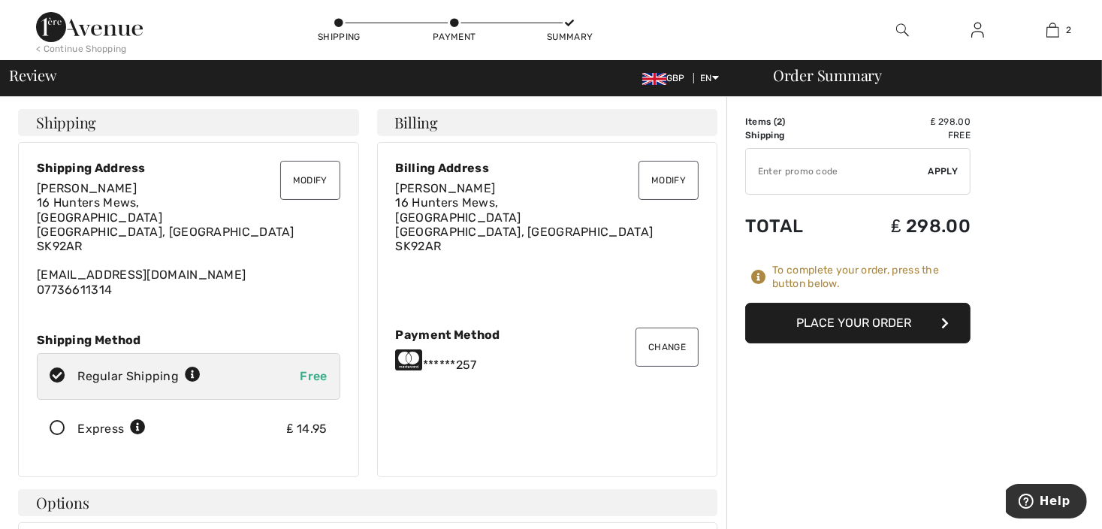
click at [858, 323] on button "Place Your Order" at bounding box center [857, 323] width 225 height 41
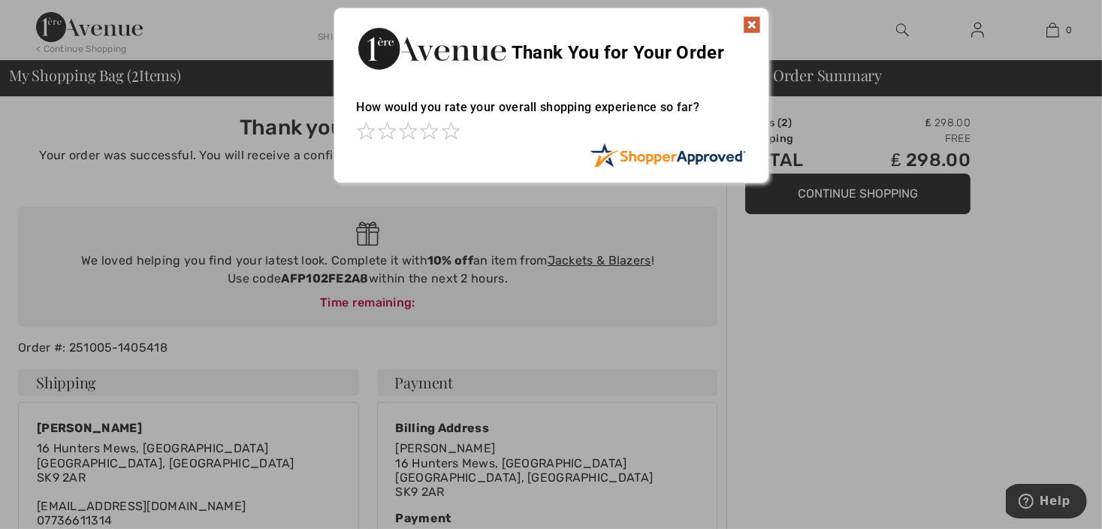
click at [365, 300] on div at bounding box center [551, 264] width 1102 height 529
click at [747, 24] on img at bounding box center [752, 25] width 18 height 18
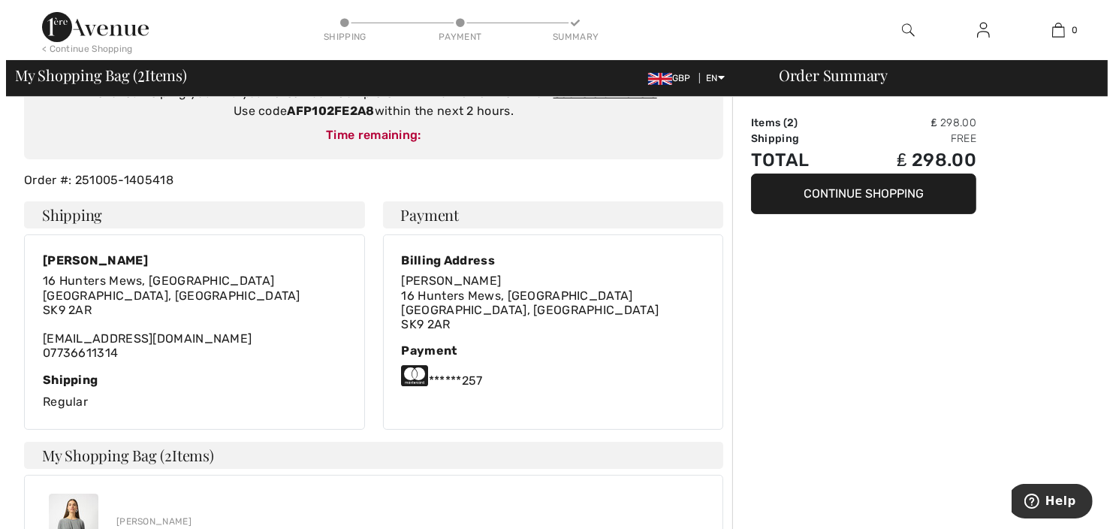
scroll to position [133, 0]
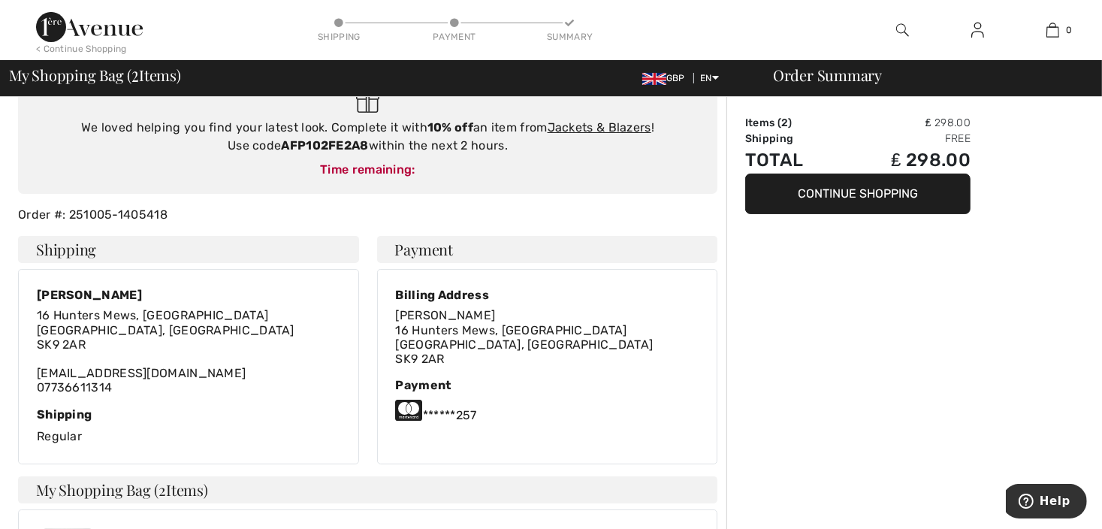
click at [901, 26] on img at bounding box center [902, 30] width 13 height 18
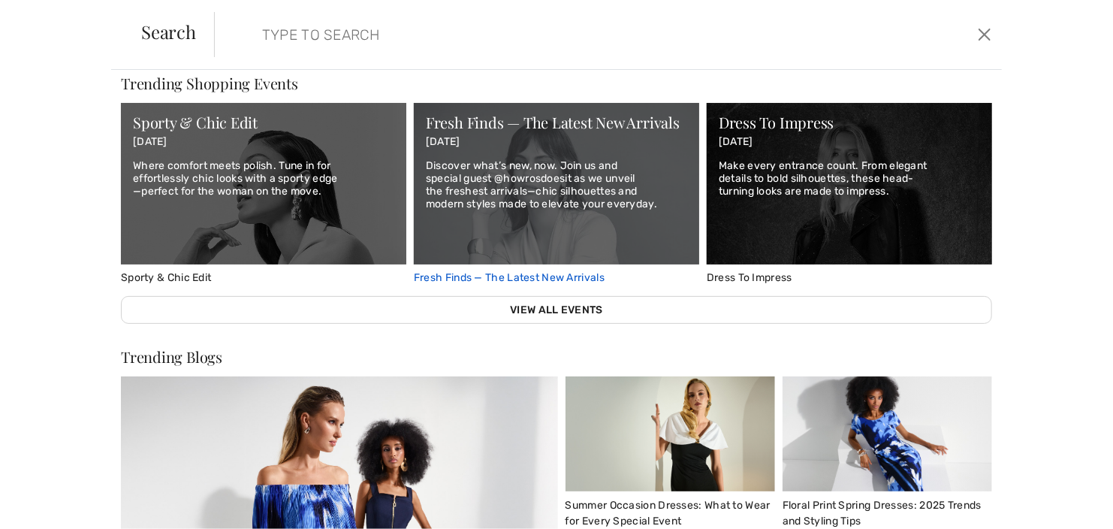
scroll to position [751, 0]
